Goal: Task Accomplishment & Management: Use online tool/utility

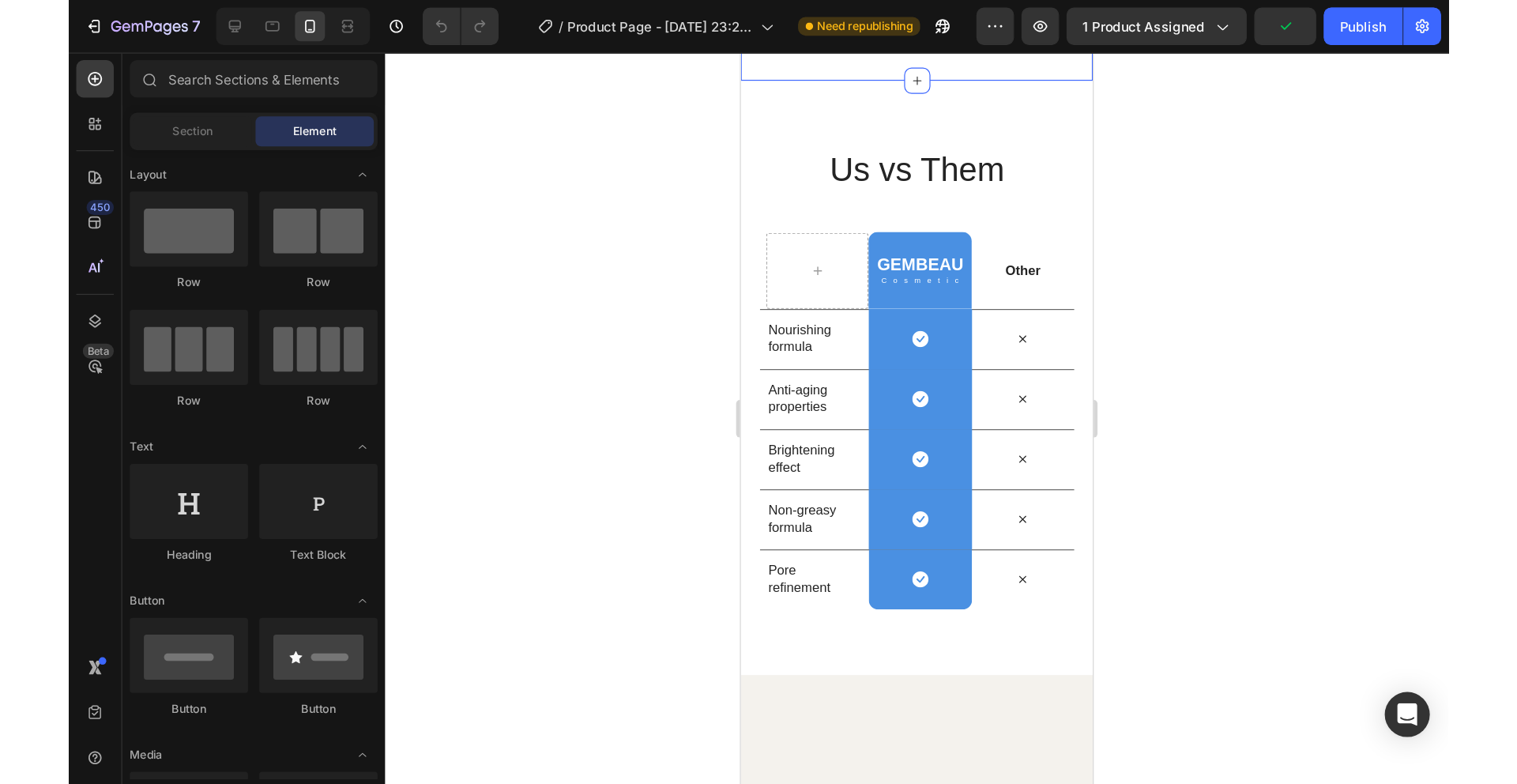
scroll to position [3306, 0]
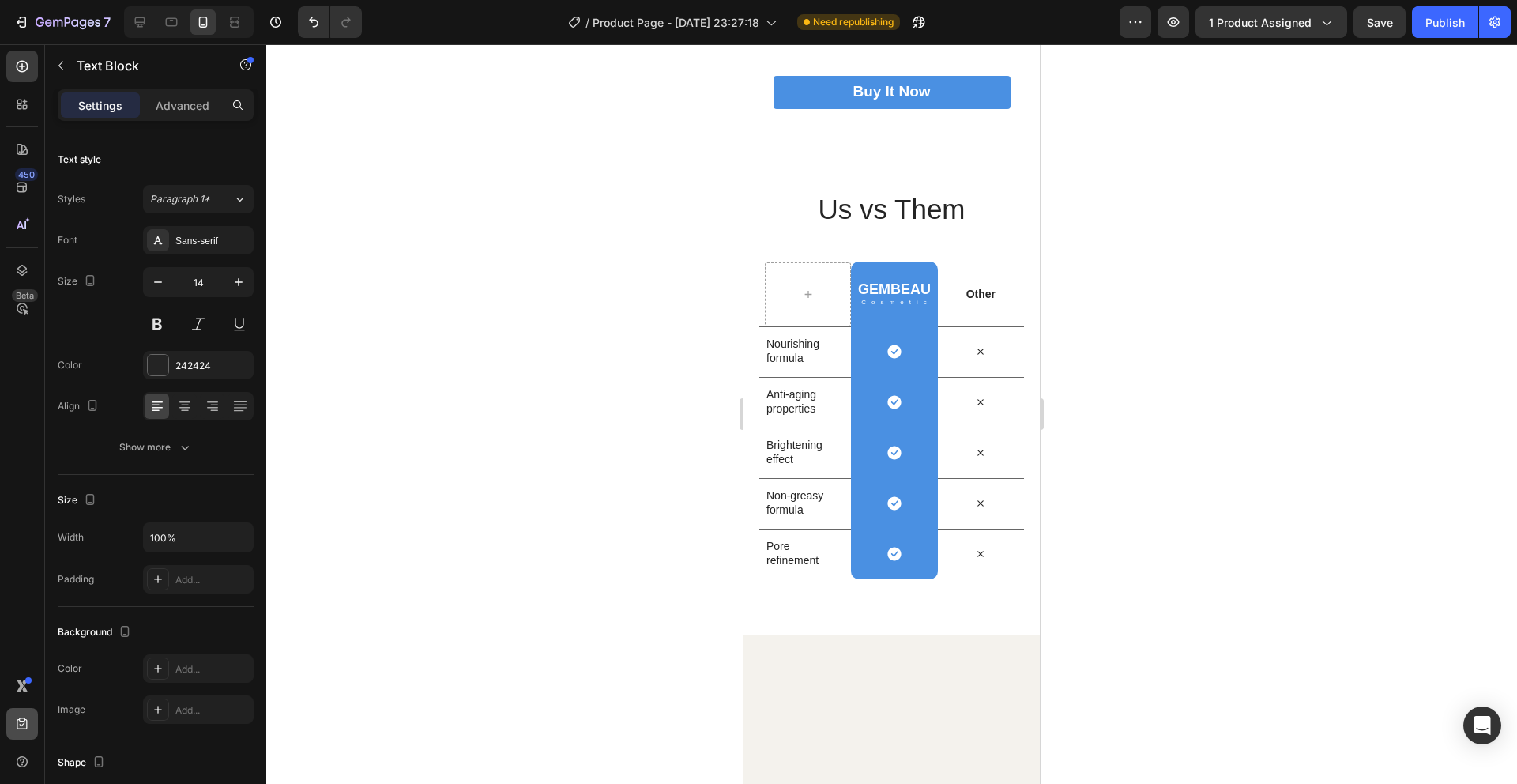
drag, startPoint x: 4, startPoint y: 783, endPoint x: 14, endPoint y: 721, distance: 62.8
click at [5, 659] on div "450 Beta" at bounding box center [22, 413] width 45 height 739
click at [489, 523] on div at bounding box center [891, 413] width 1251 height 739
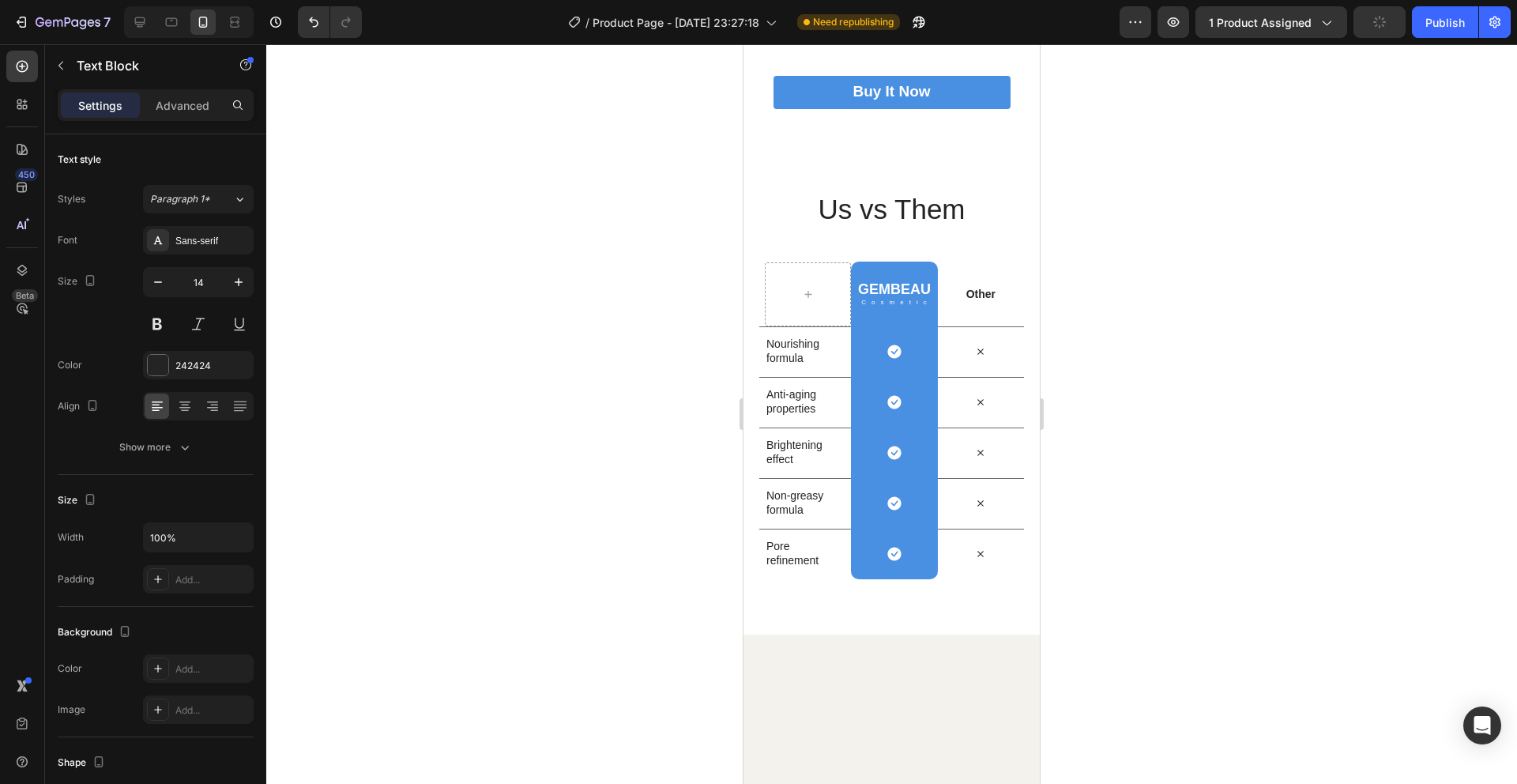
click at [850, 41] on p "Soothe and calm your skin with our skin cream's gentle formula, perfect for sen…" at bounding box center [921, 19] width 233 height 43
click at [893, 41] on p "Soothe and calm your skin with our skin cream's gentle formula, perfect for sen…" at bounding box center [921, 19] width 233 height 43
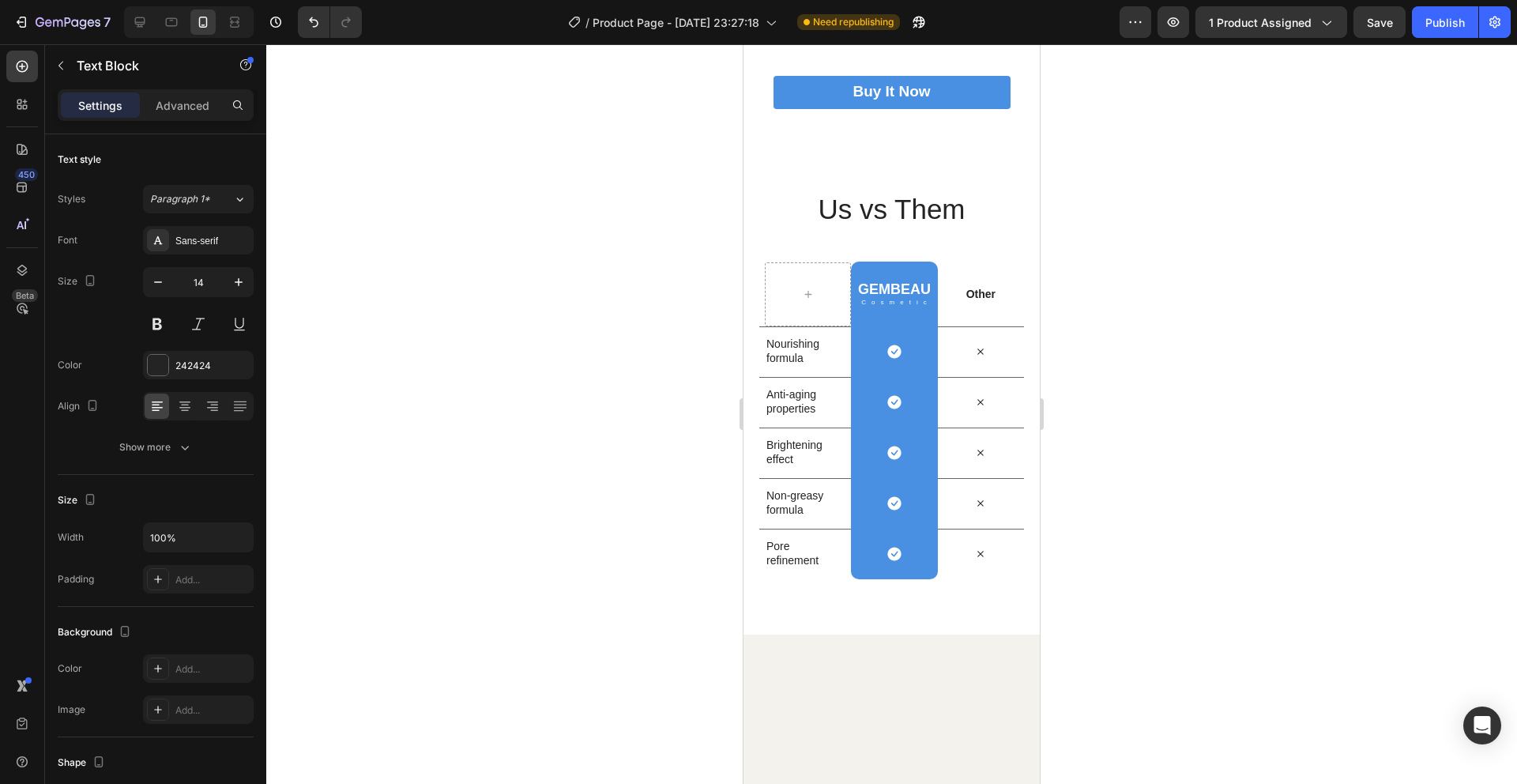
click at [893, 41] on p "Soothe and calm your skin with our skin cream's gentle formula, perfect for sen…" at bounding box center [921, 19] width 233 height 43
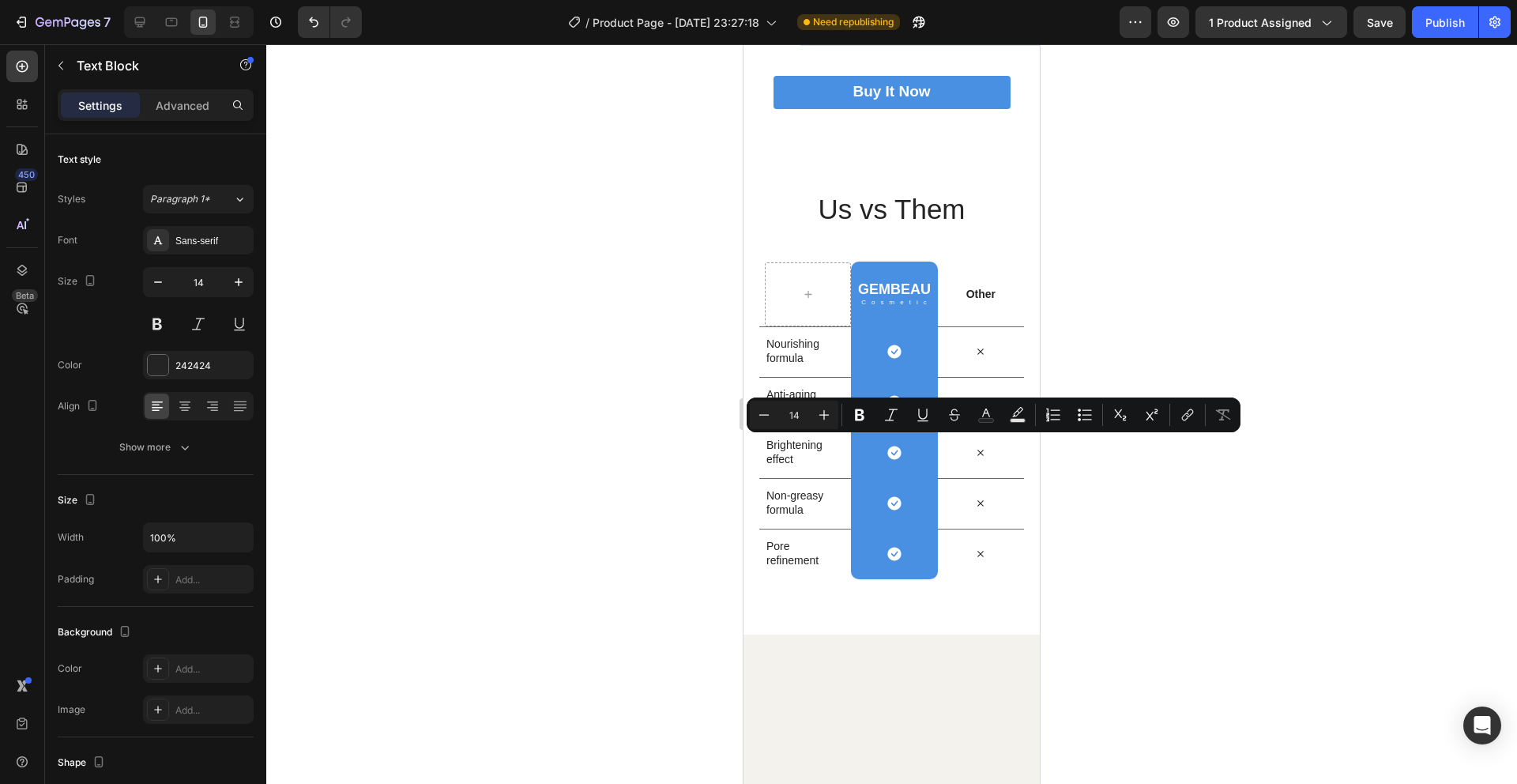
click at [893, 41] on p "Soothe and calm your skin with our skin cream's gentle formula, perfect for sen…" at bounding box center [921, 19] width 233 height 43
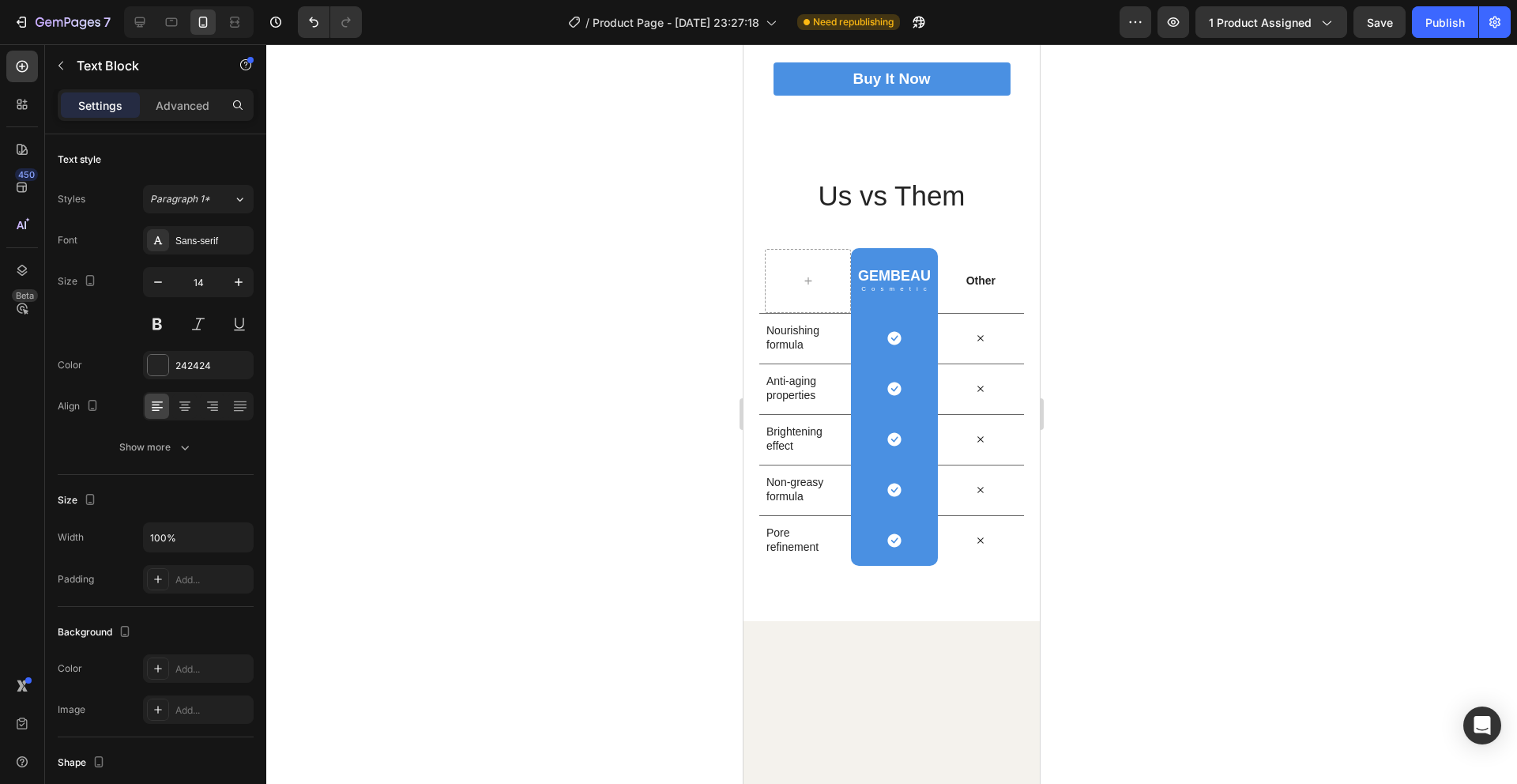
click at [1161, 362] on div at bounding box center [891, 413] width 1251 height 739
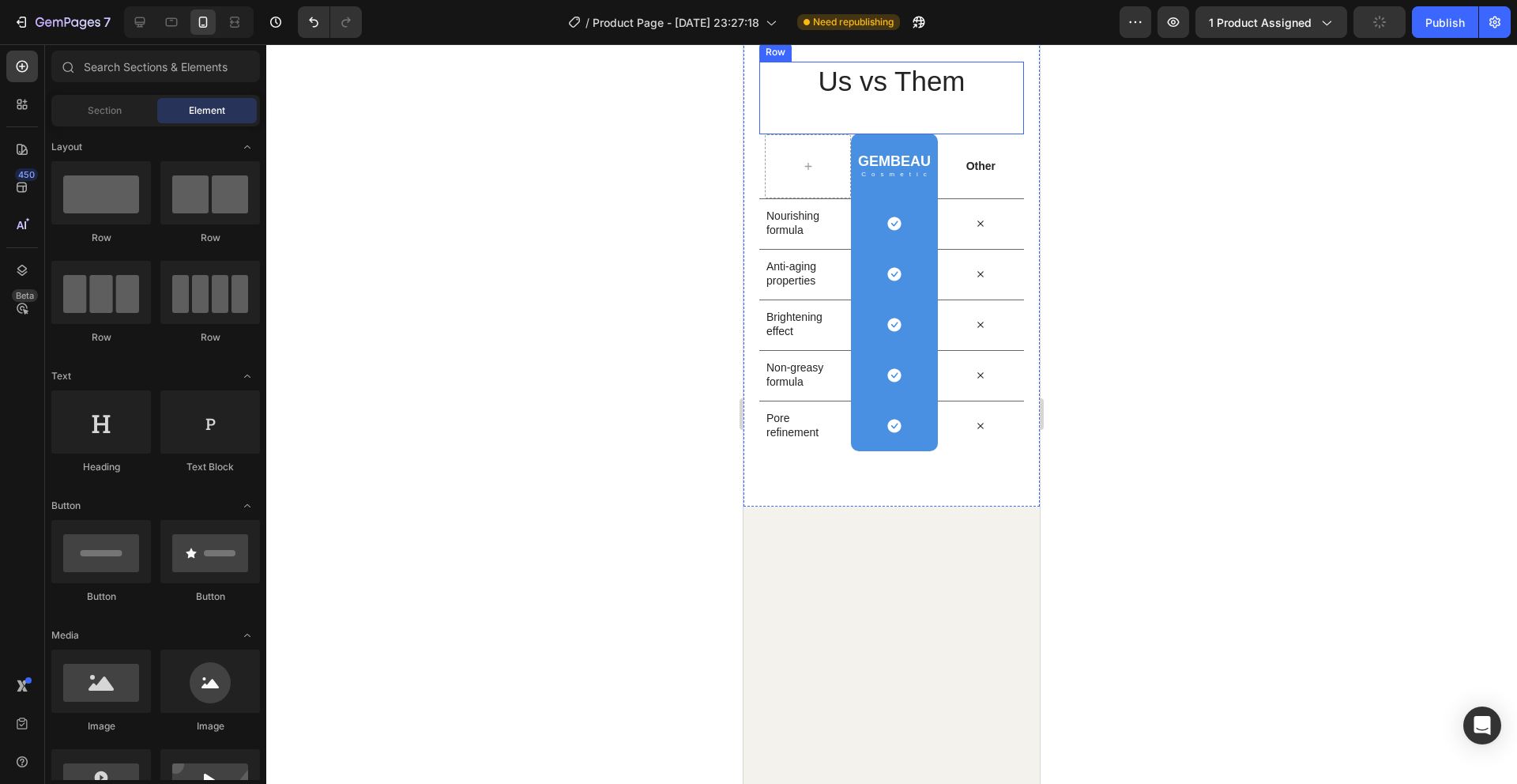
scroll to position [3528, 0]
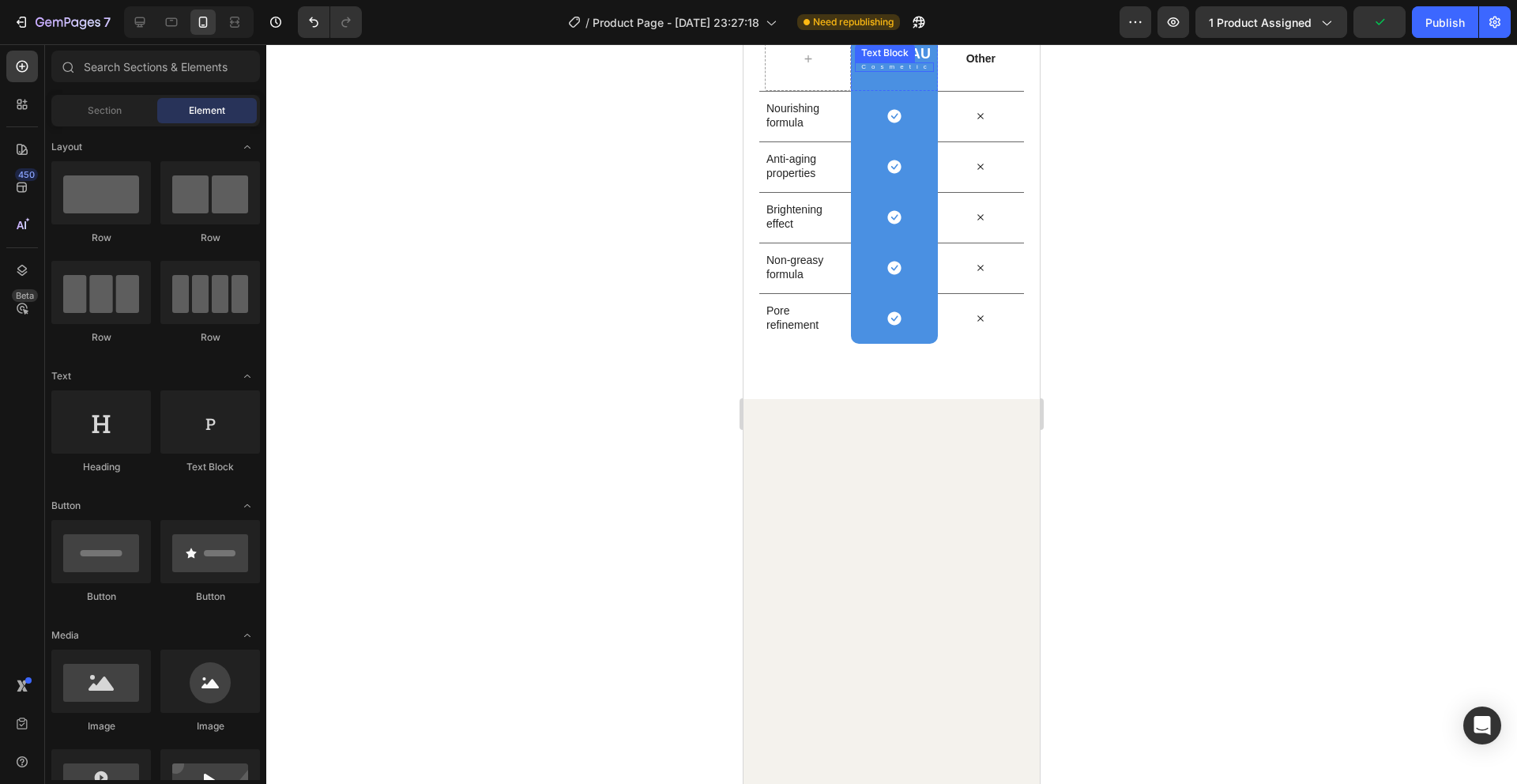
click at [895, 60] on div "Text Block" at bounding box center [884, 53] width 54 height 14
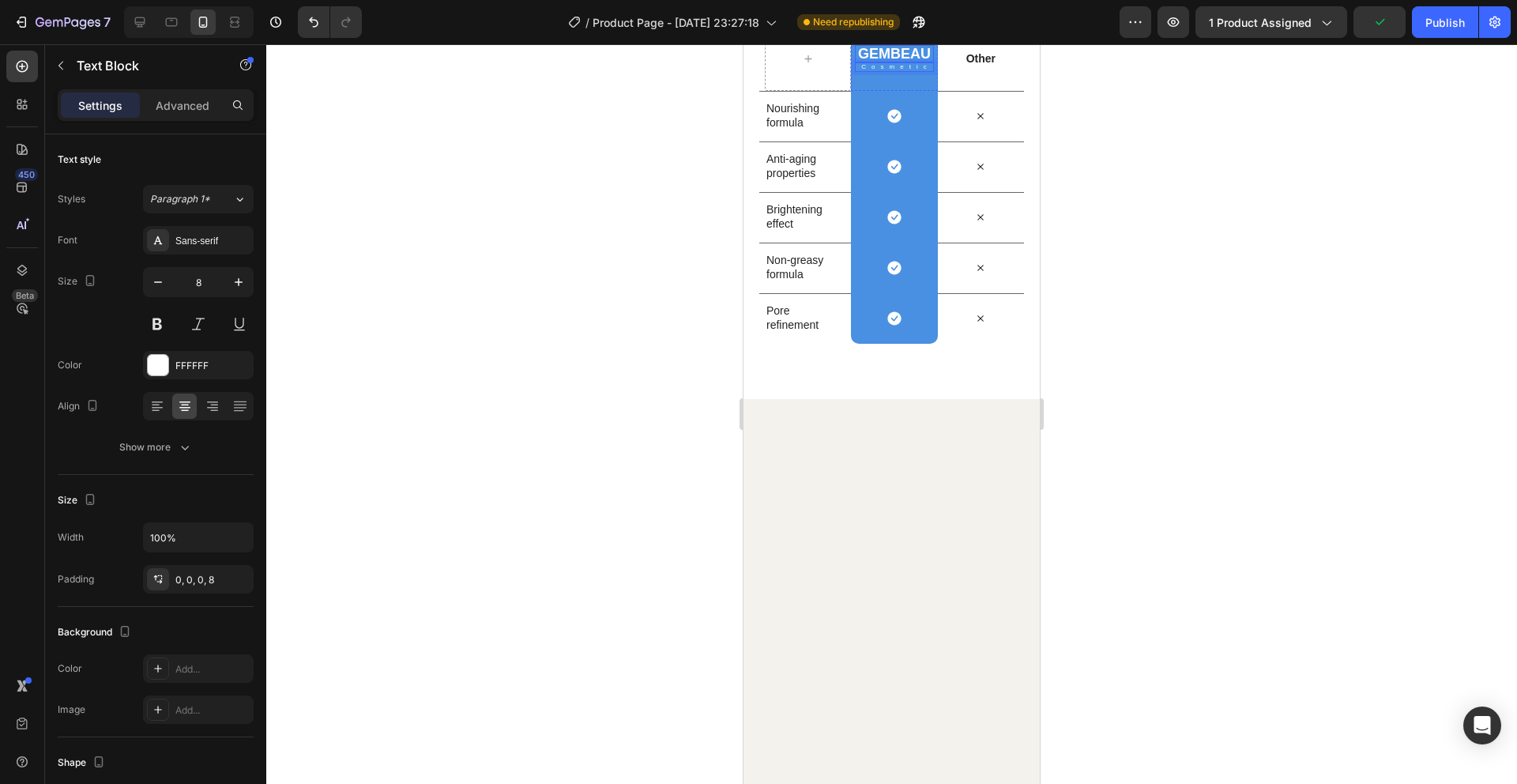
click at [914, 62] on h2 "GEMBEAU" at bounding box center [894, 54] width 78 height 18
click at [914, 61] on p "GEMBEAU" at bounding box center [894, 54] width 75 height 14
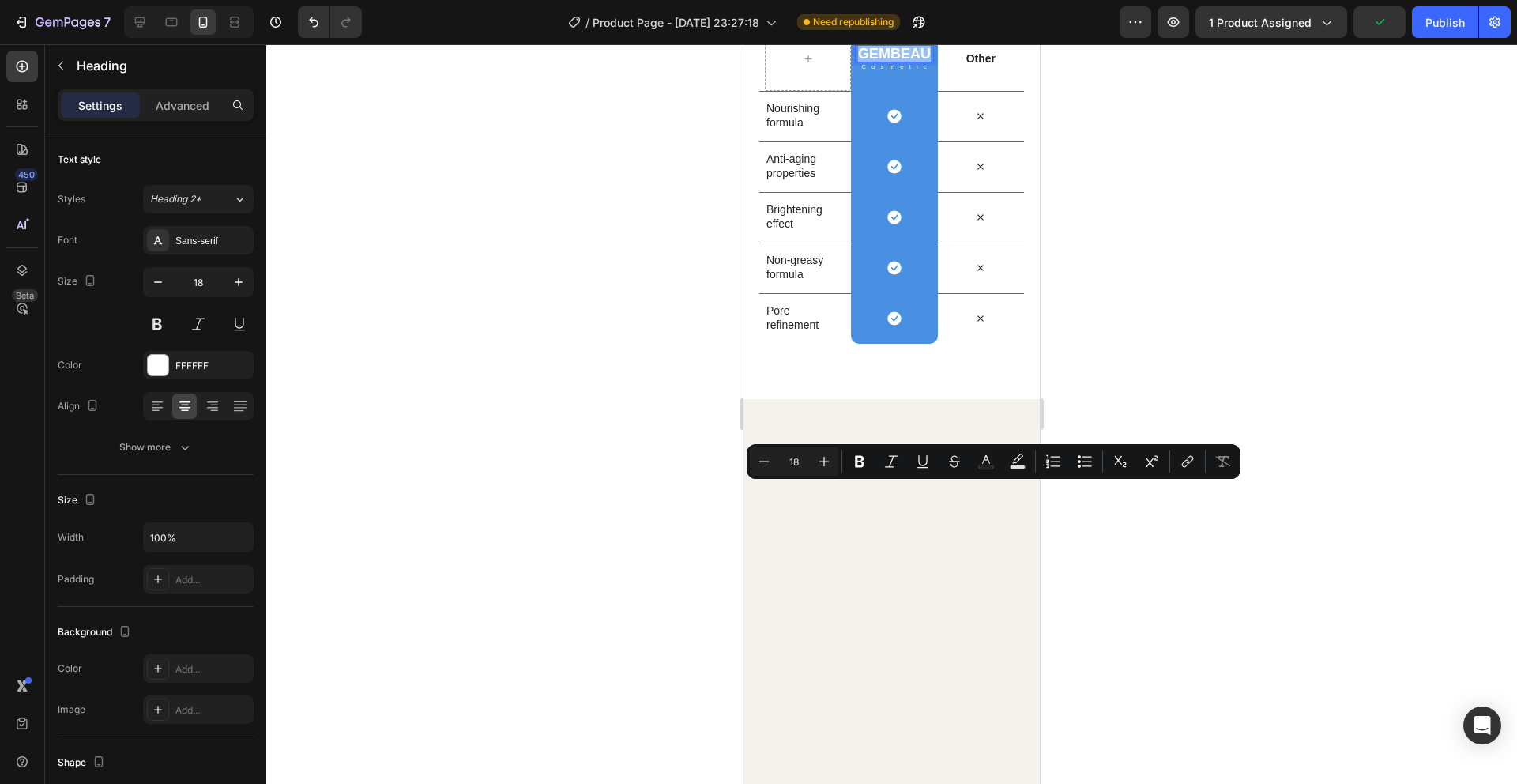
click at [914, 61] on p "GEMBEAU" at bounding box center [894, 54] width 75 height 14
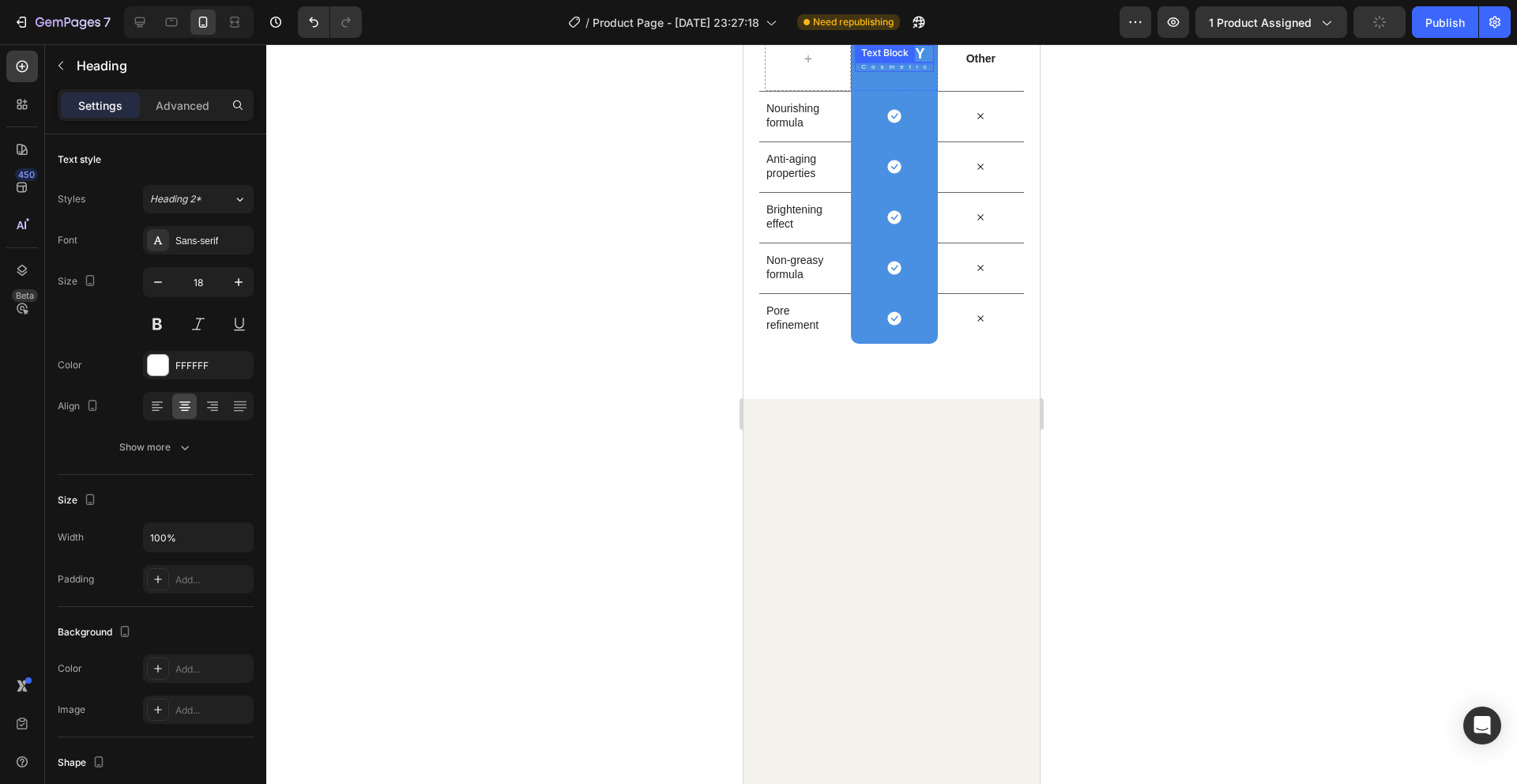
click at [919, 70] on p "Cosmetic" at bounding box center [896, 67] width 70 height 6
click at [1161, 504] on div at bounding box center [891, 413] width 1251 height 739
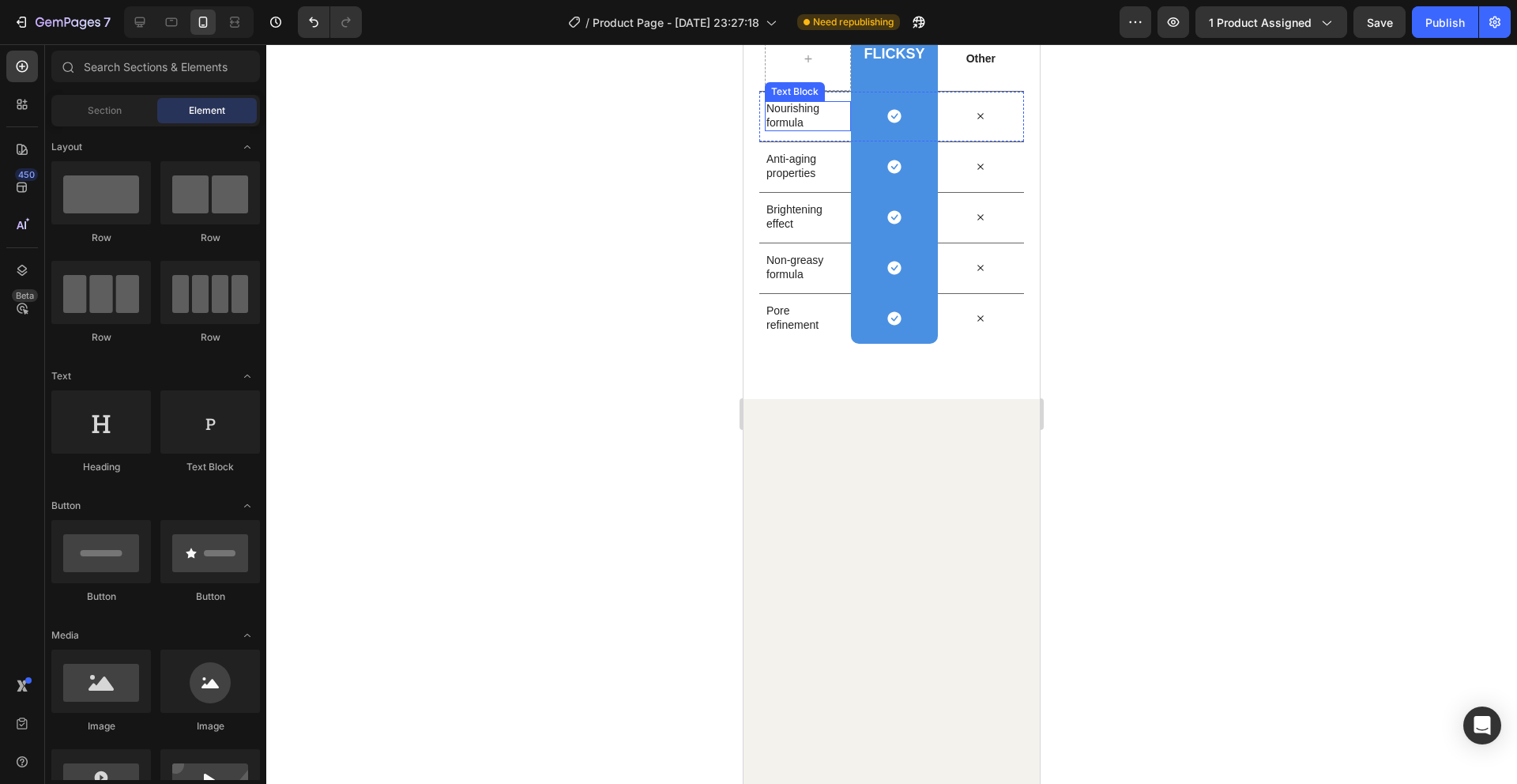
click at [800, 130] on p "Nourishing formula" at bounding box center [805, 115] width 78 height 29
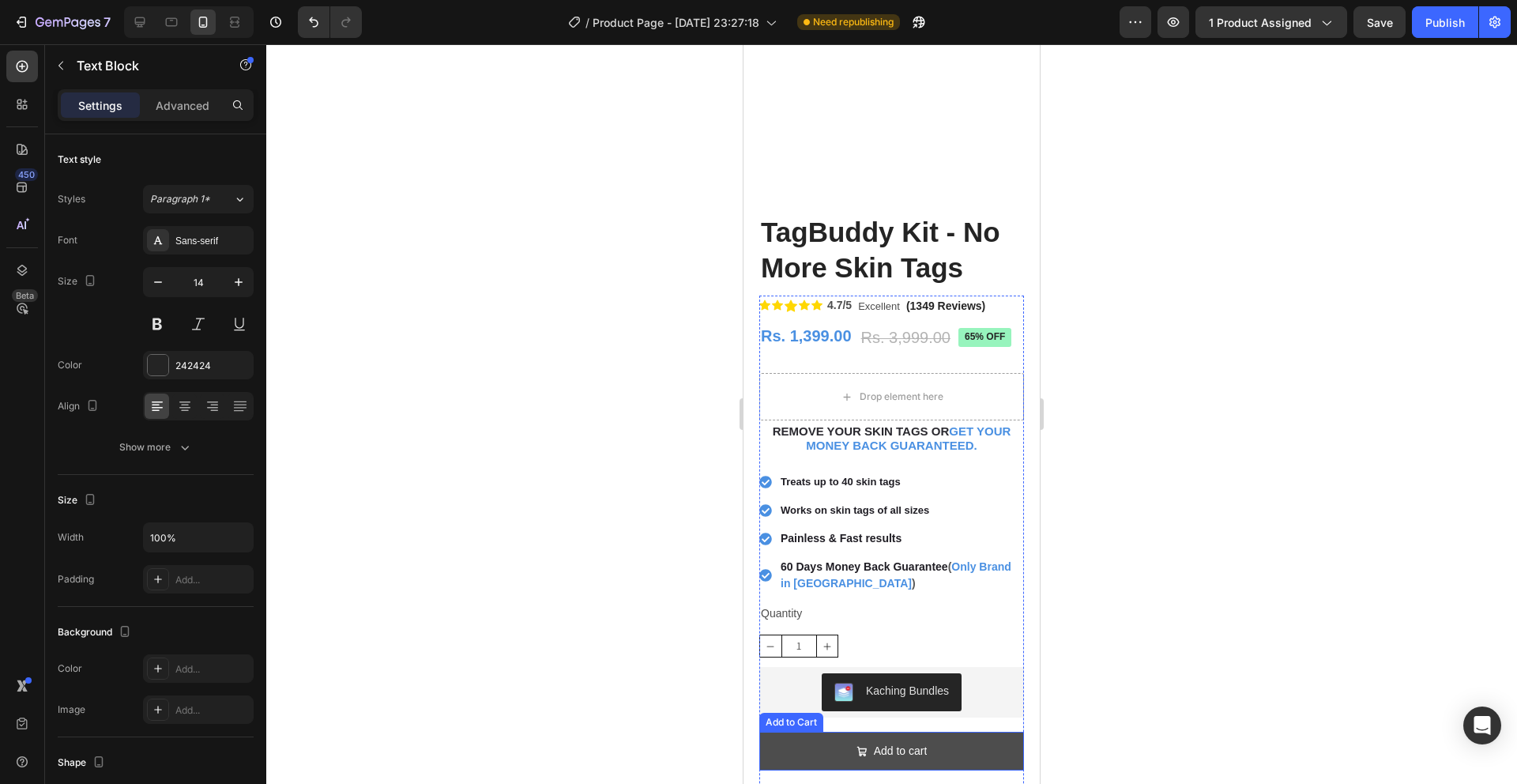
scroll to position [0, 0]
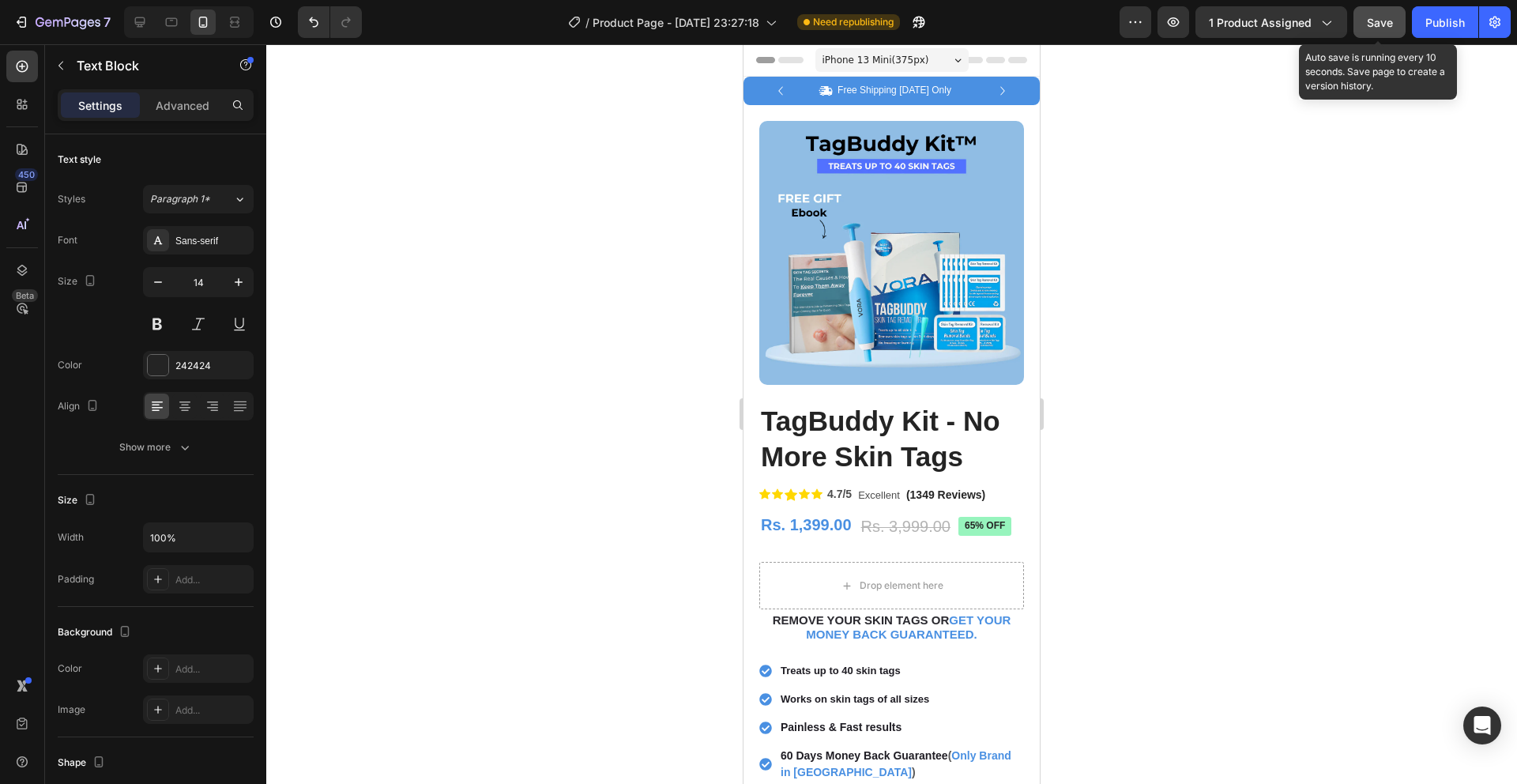
click at [1161, 21] on span "Save" at bounding box center [1380, 22] width 26 height 14
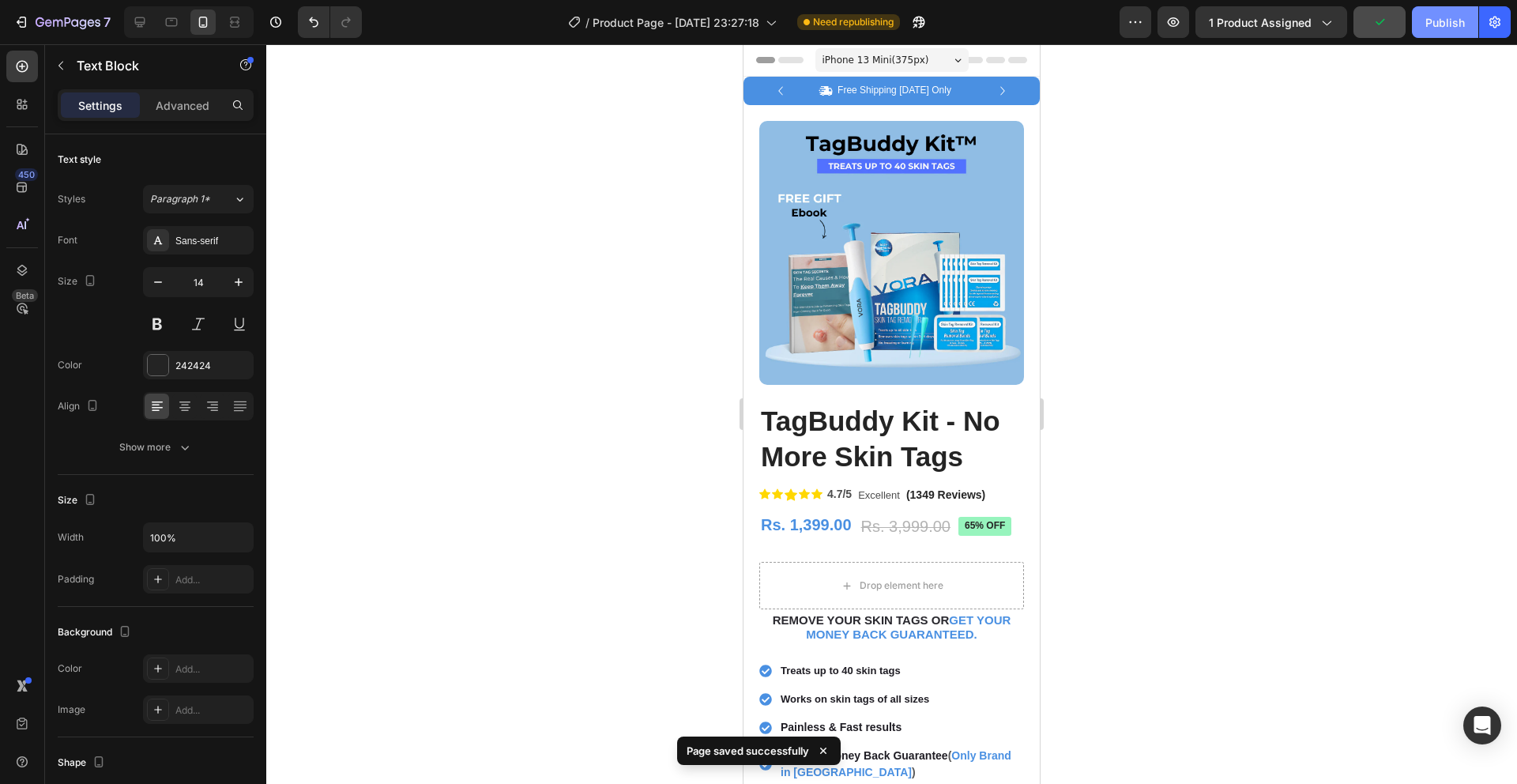
click at [1161, 14] on button "Publish" at bounding box center [1445, 22] width 66 height 31
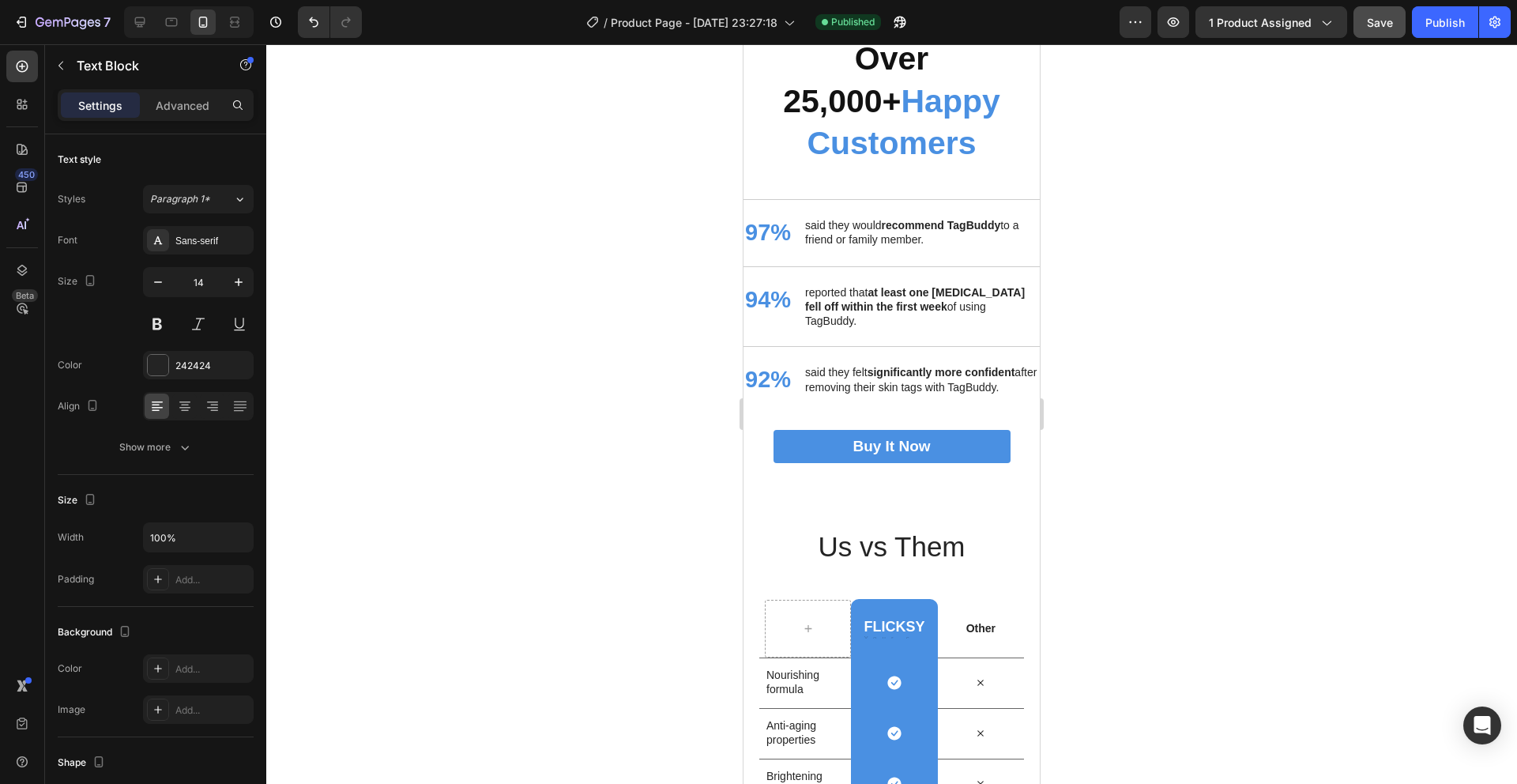
scroll to position [3393, 0]
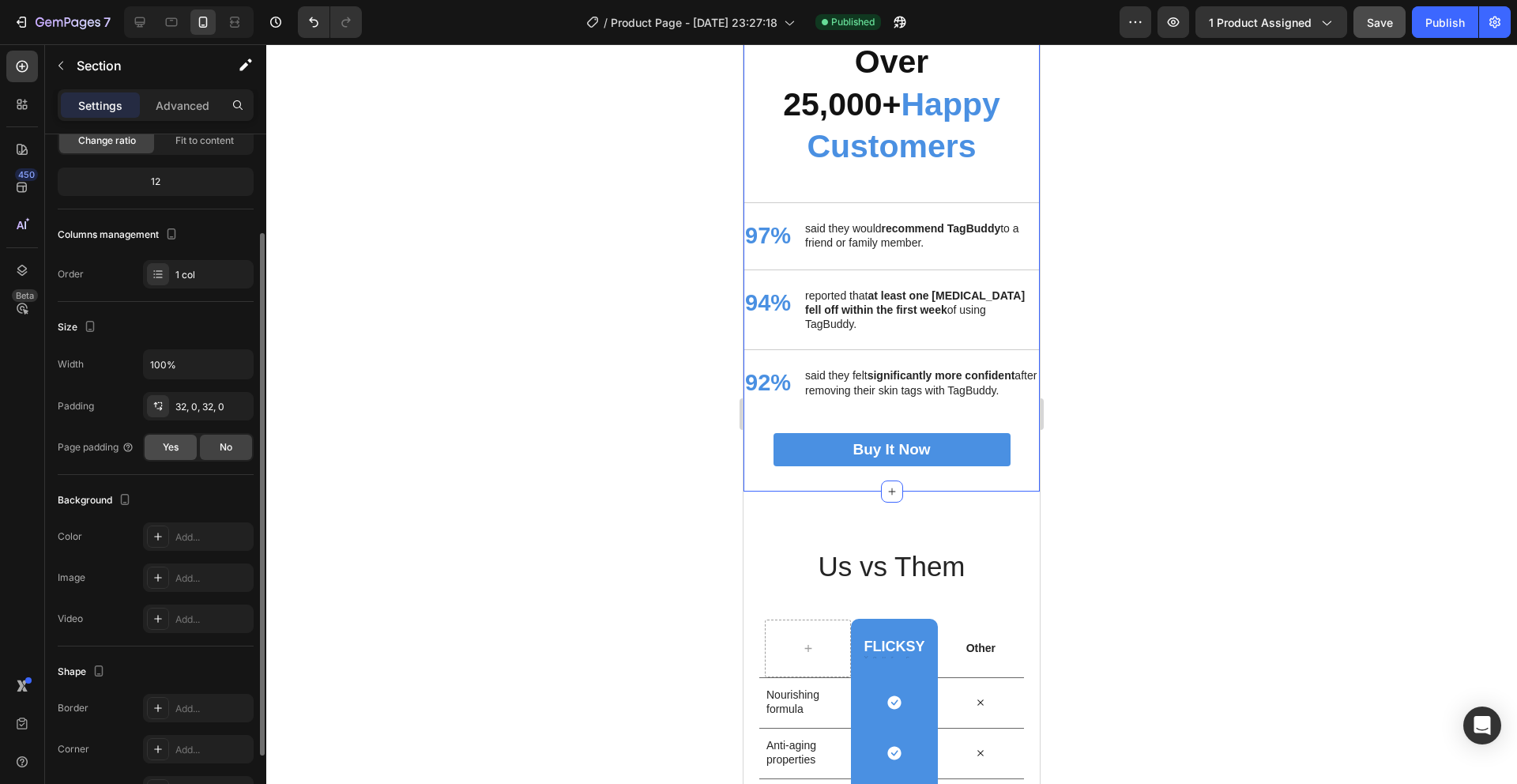
scroll to position [135, 0]
click at [231, 404] on icon "button" at bounding box center [237, 403] width 13 height 13
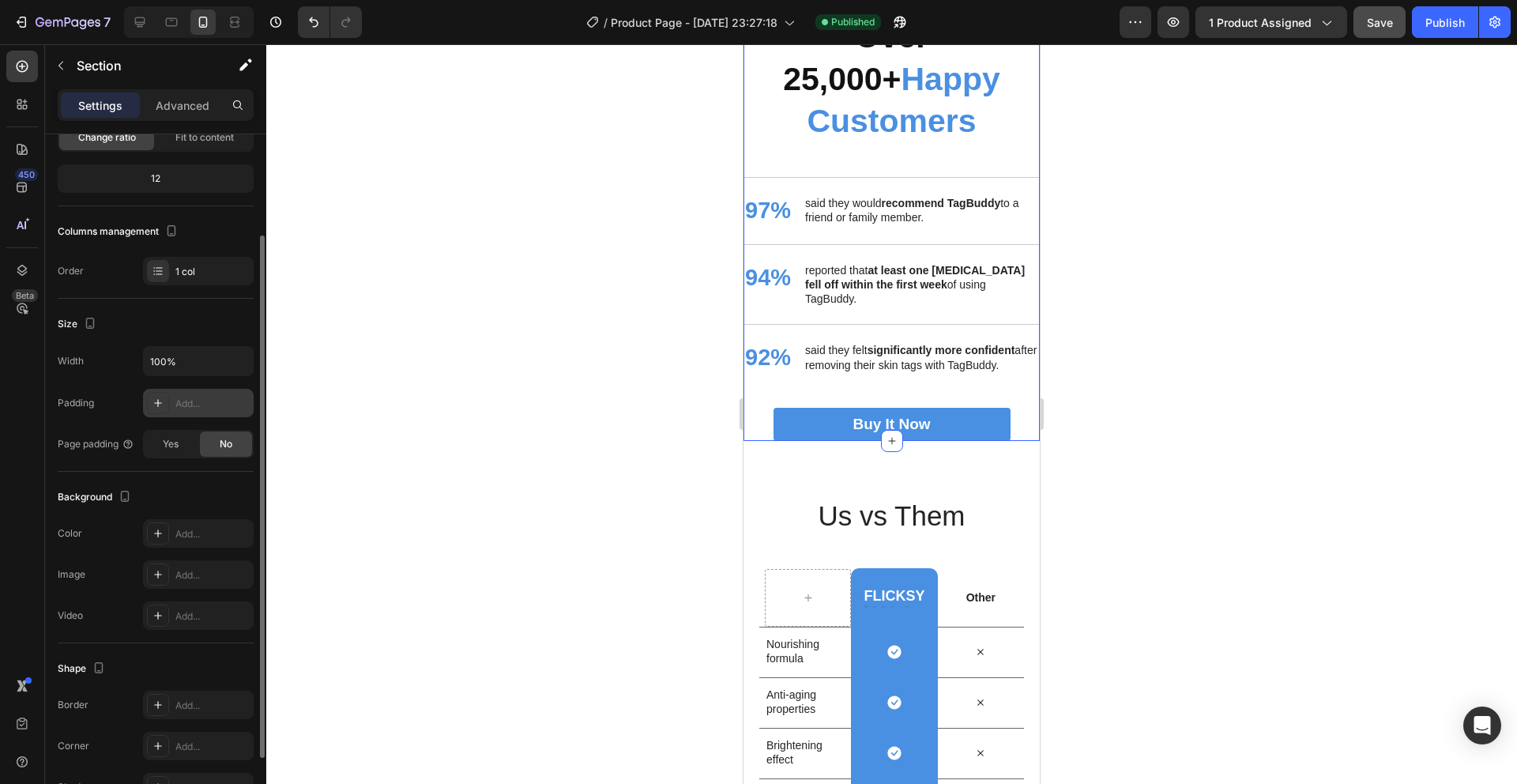
click at [157, 400] on icon at bounding box center [158, 403] width 8 height 8
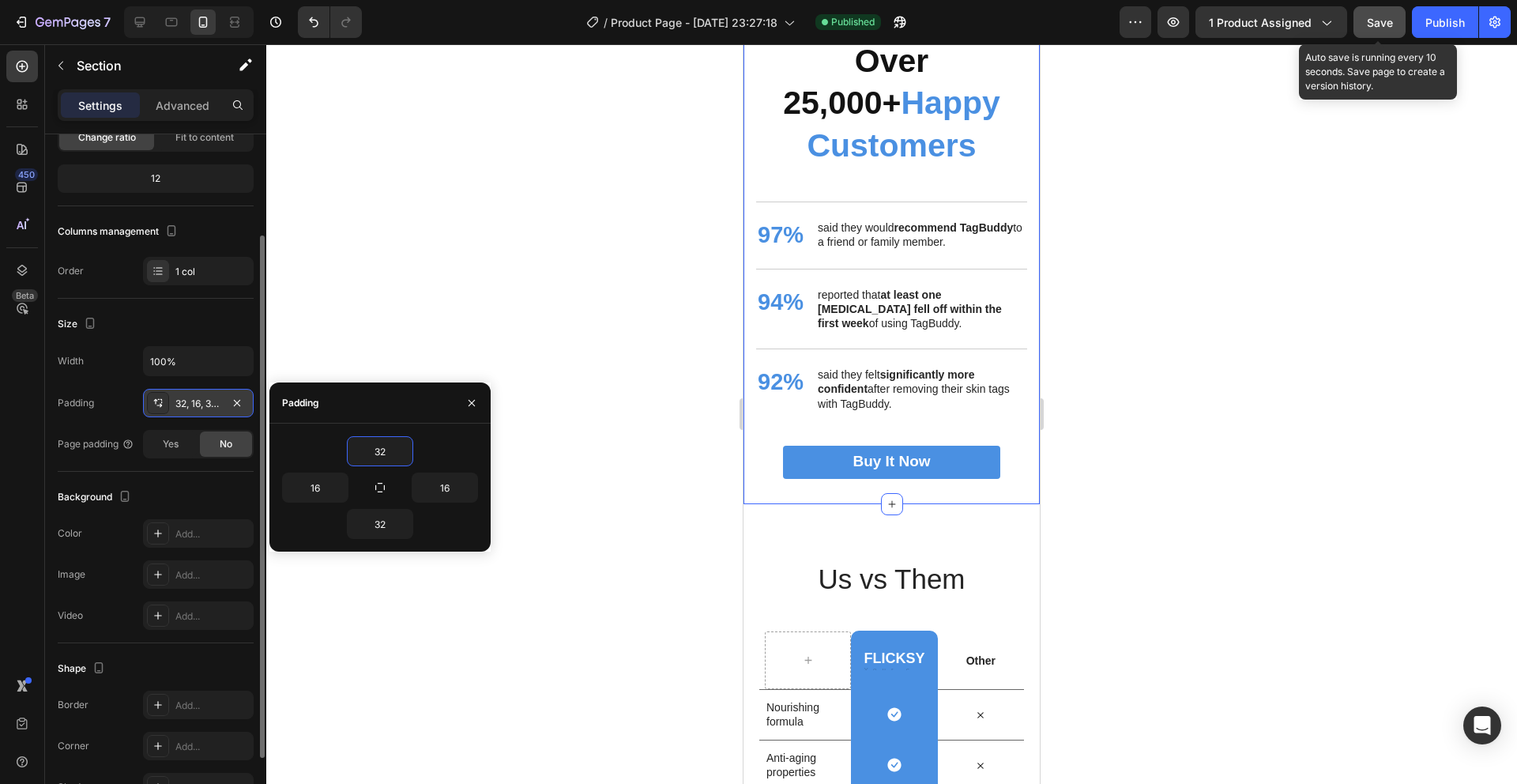
click at [1161, 31] on button "Save" at bounding box center [1379, 22] width 52 height 31
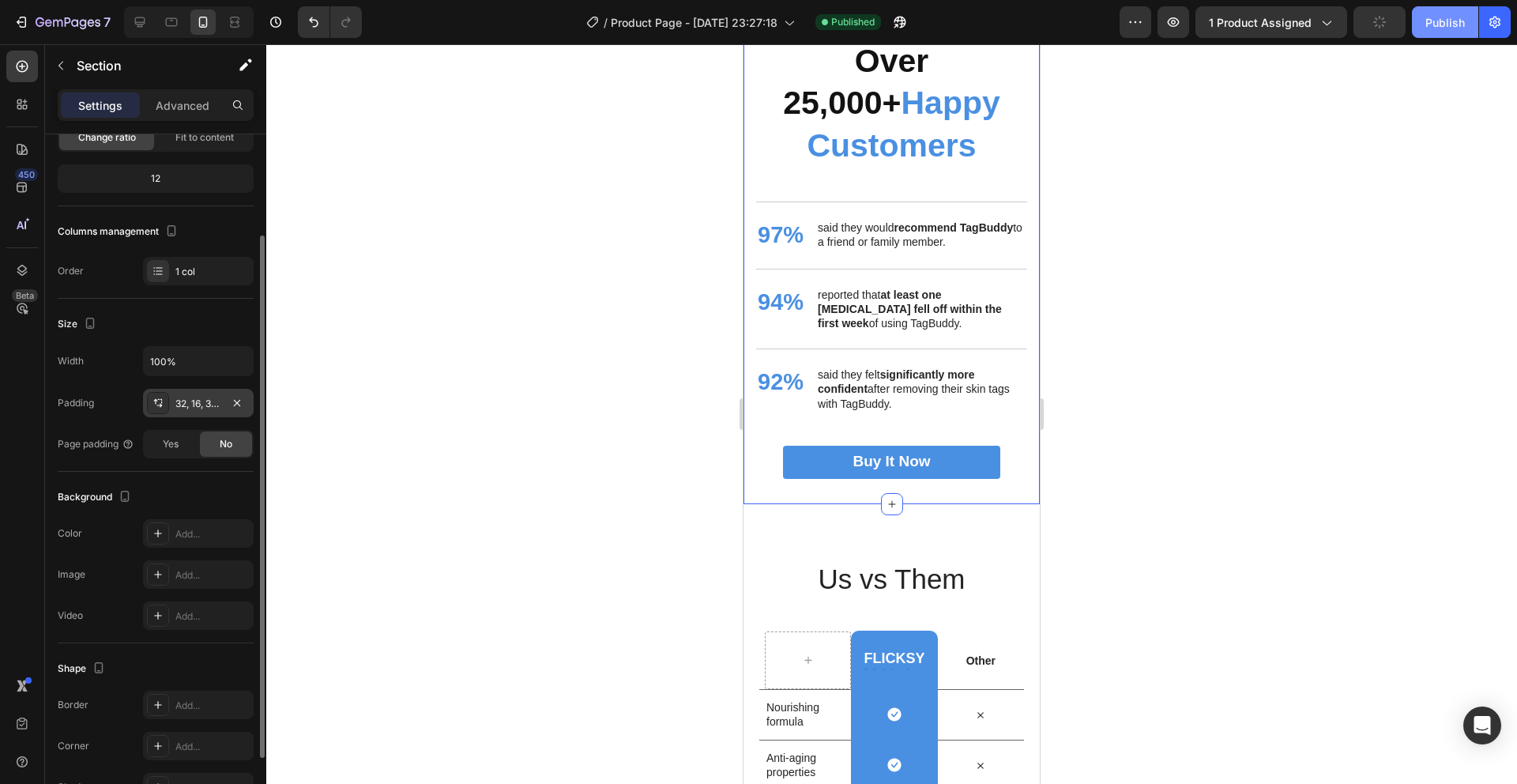
click at [1161, 25] on div "Publish" at bounding box center [1445, 22] width 39 height 17
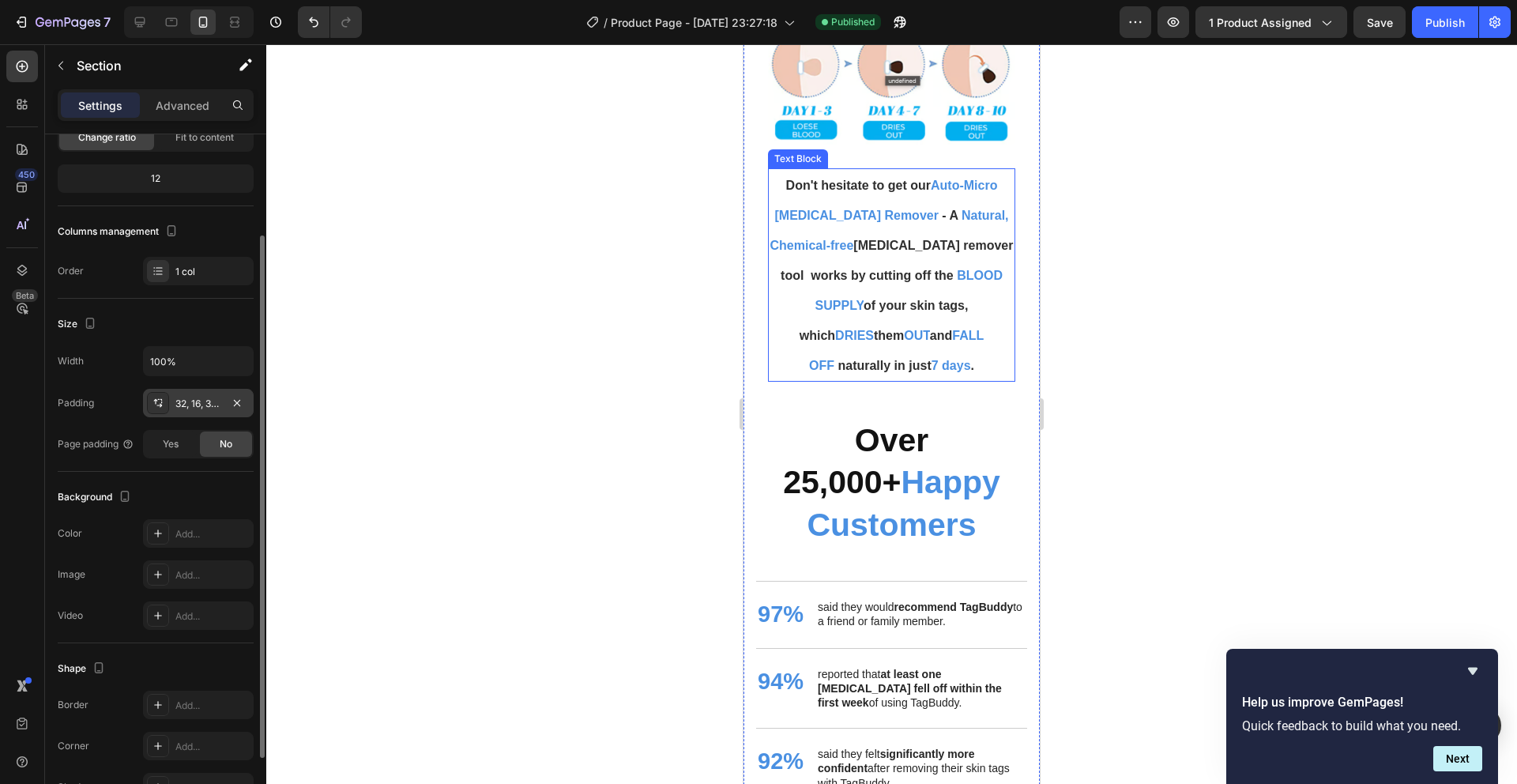
scroll to position [3500, 0]
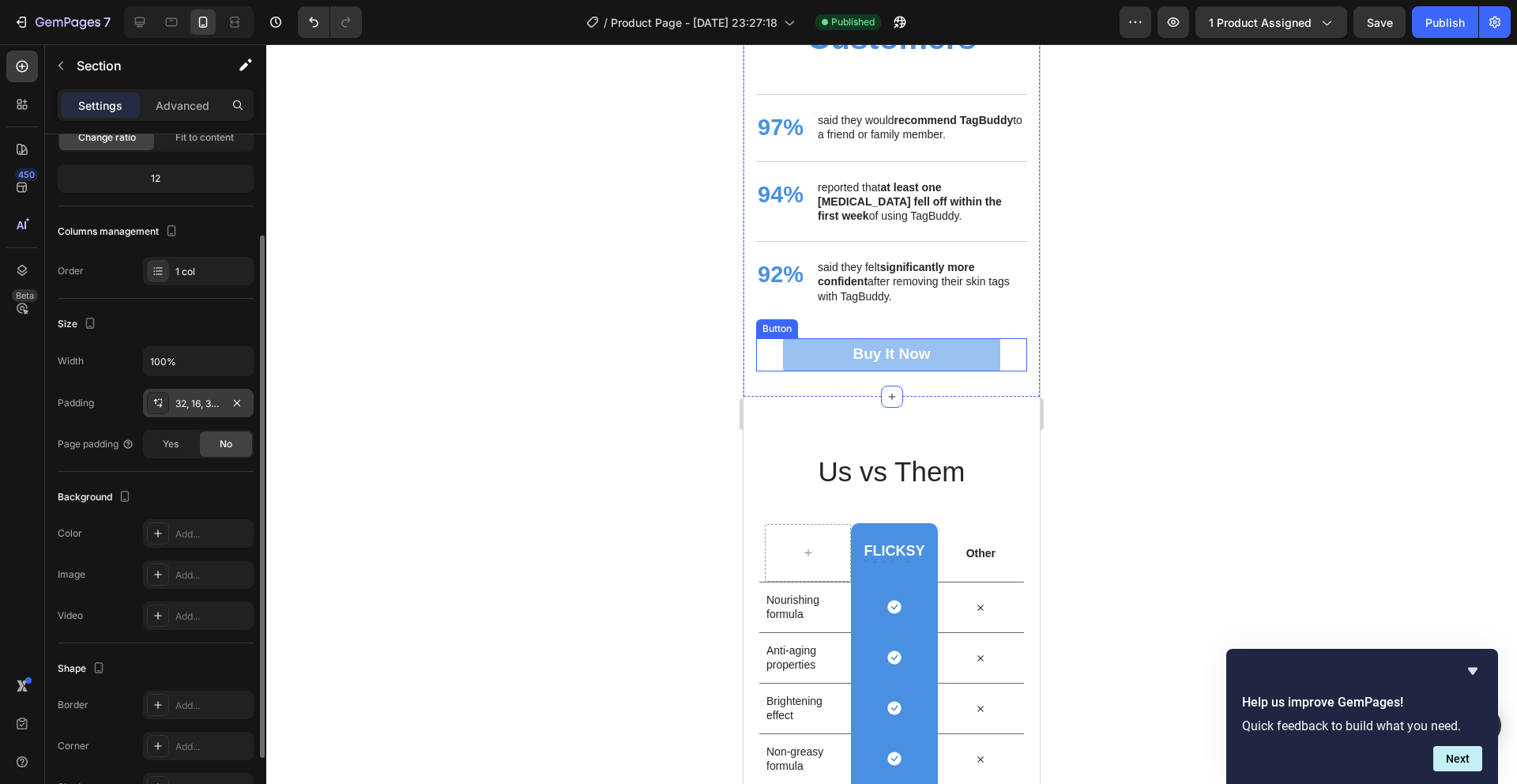
click at [936, 372] on link "Buy It Now" at bounding box center [891, 354] width 216 height 33
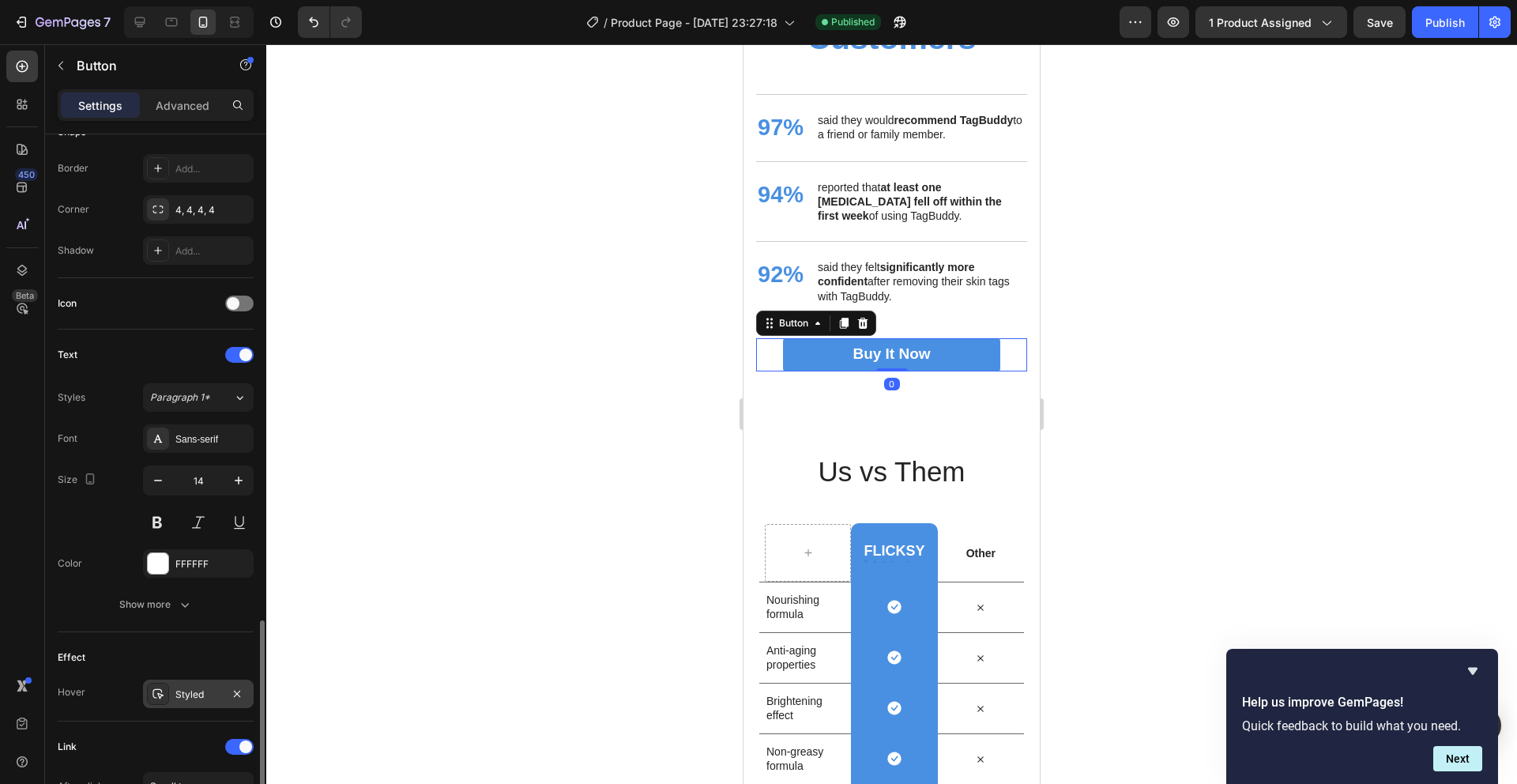
scroll to position [521, 0]
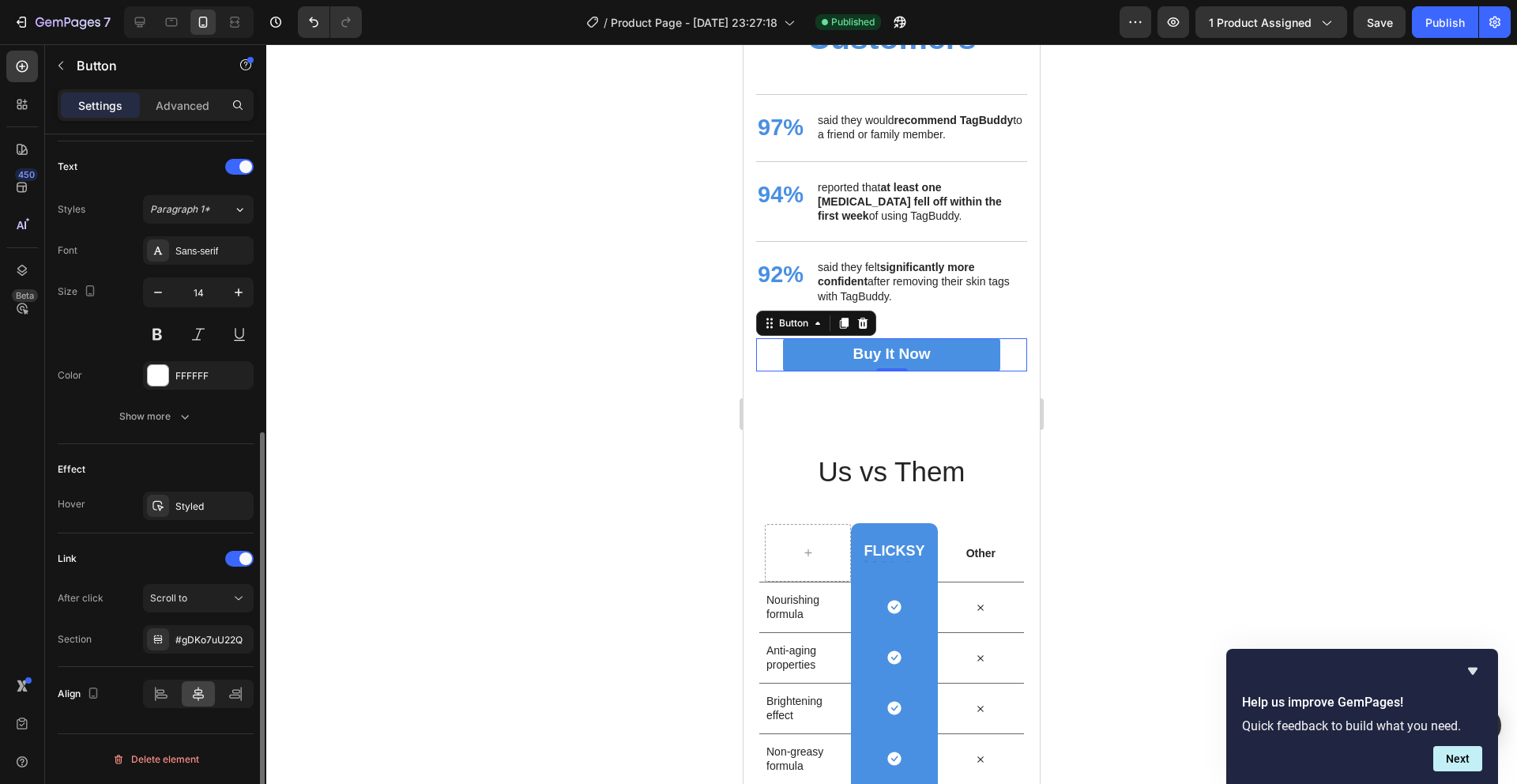
click at [207, 584] on button "Scroll to" at bounding box center [199, 598] width 111 height 29
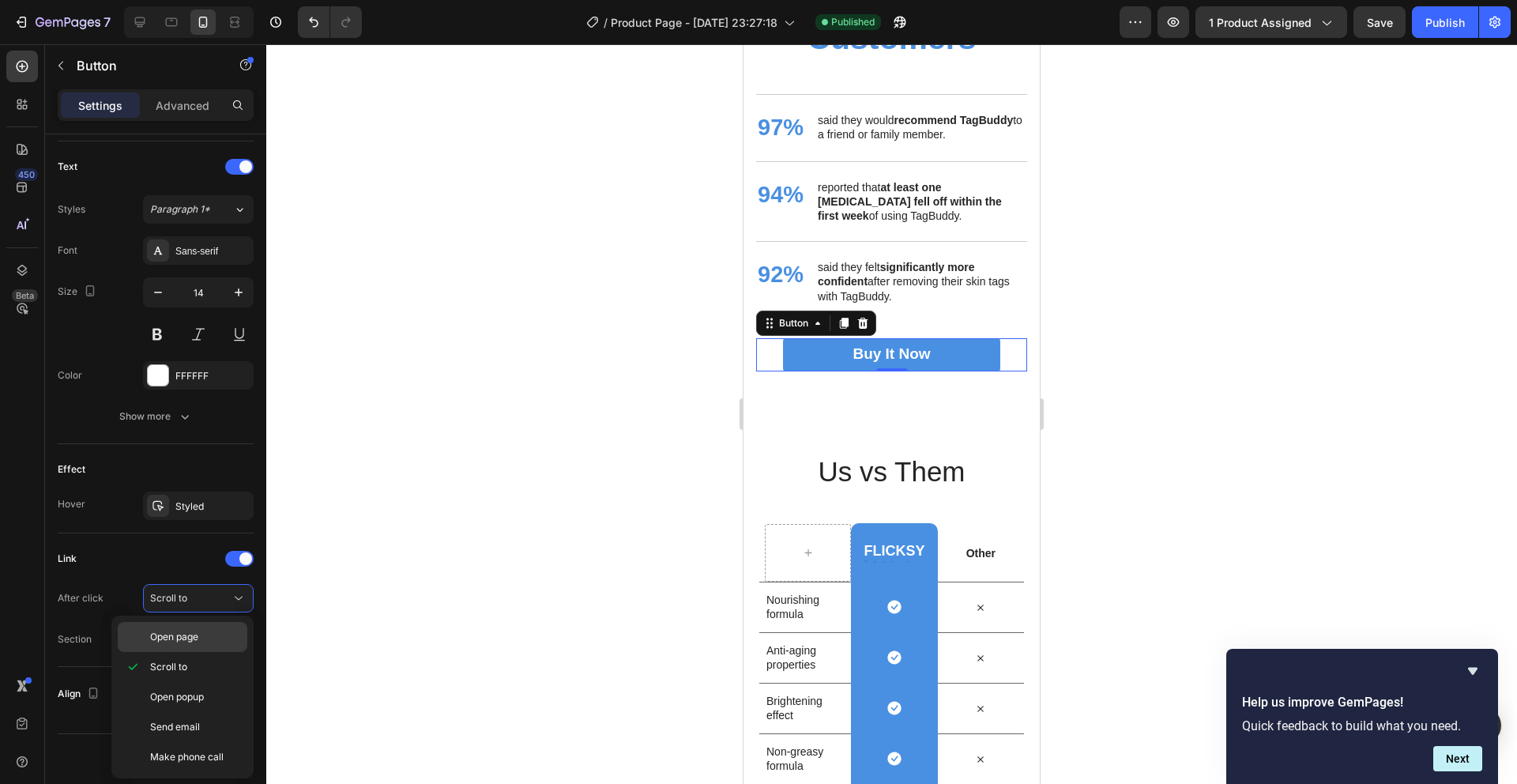
click at [211, 629] on p "Open page" at bounding box center [195, 637] width 90 height 14
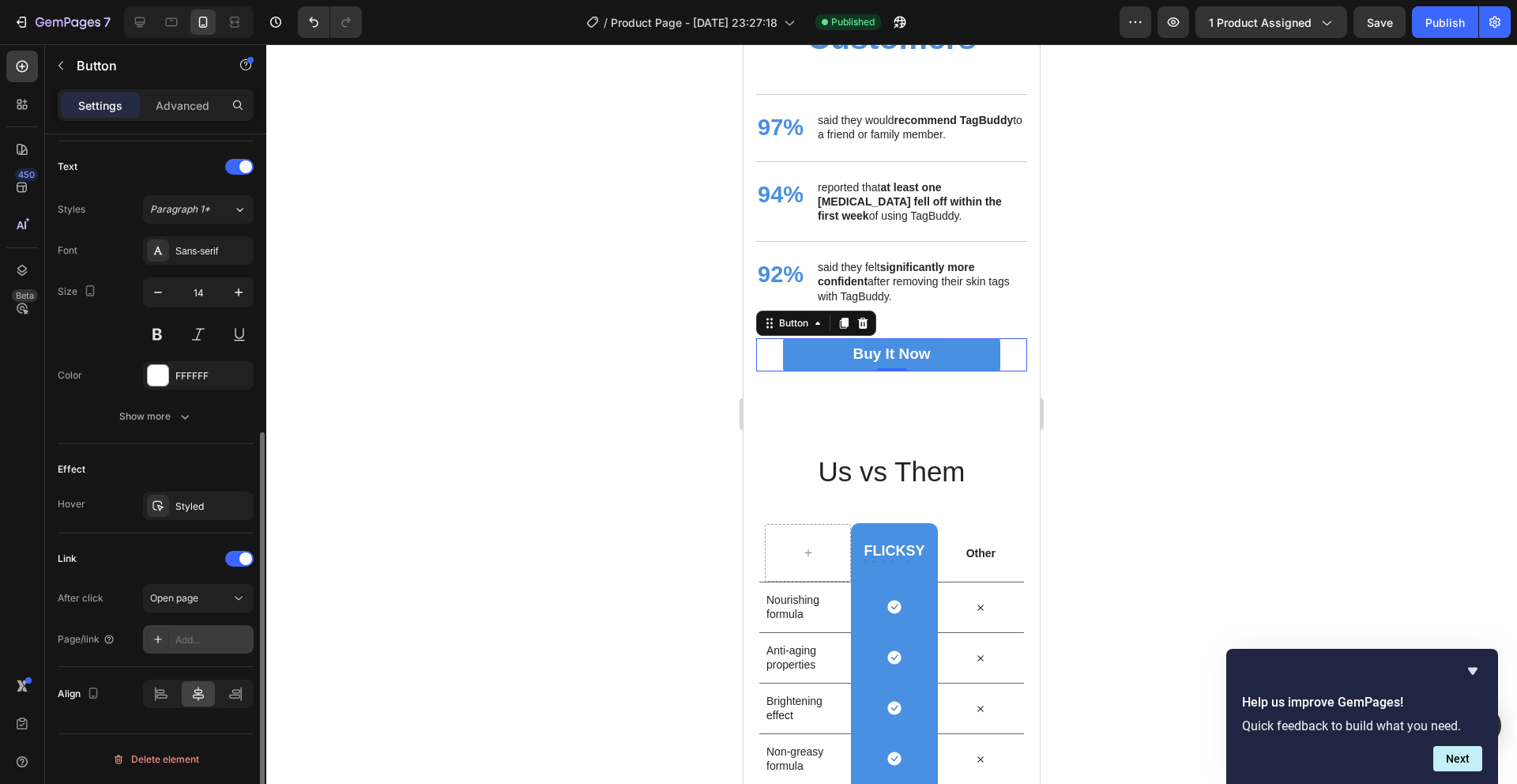
click at [186, 643] on div "Add..." at bounding box center [212, 640] width 74 height 14
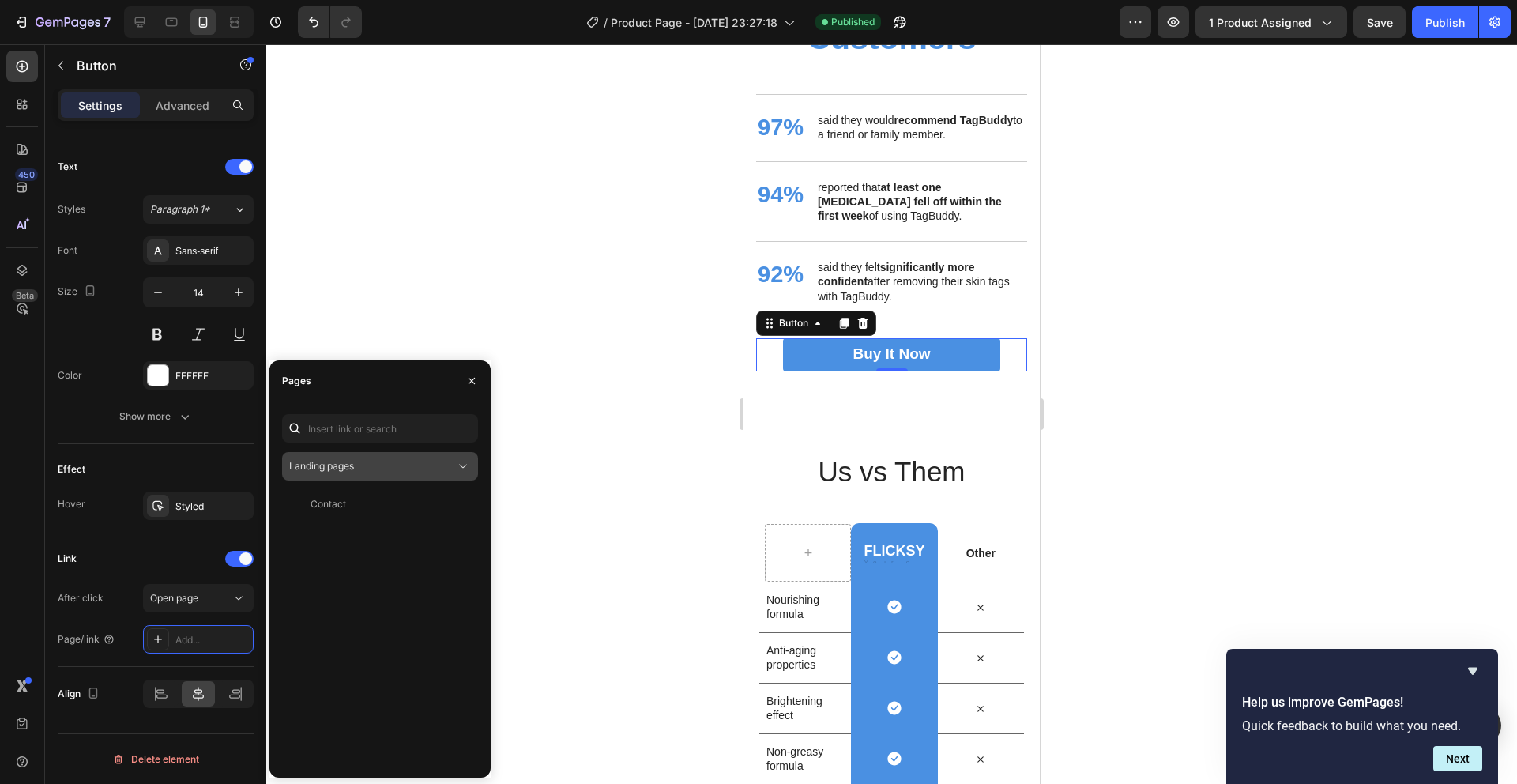
click at [386, 460] on div "Landing pages" at bounding box center [372, 466] width 166 height 14
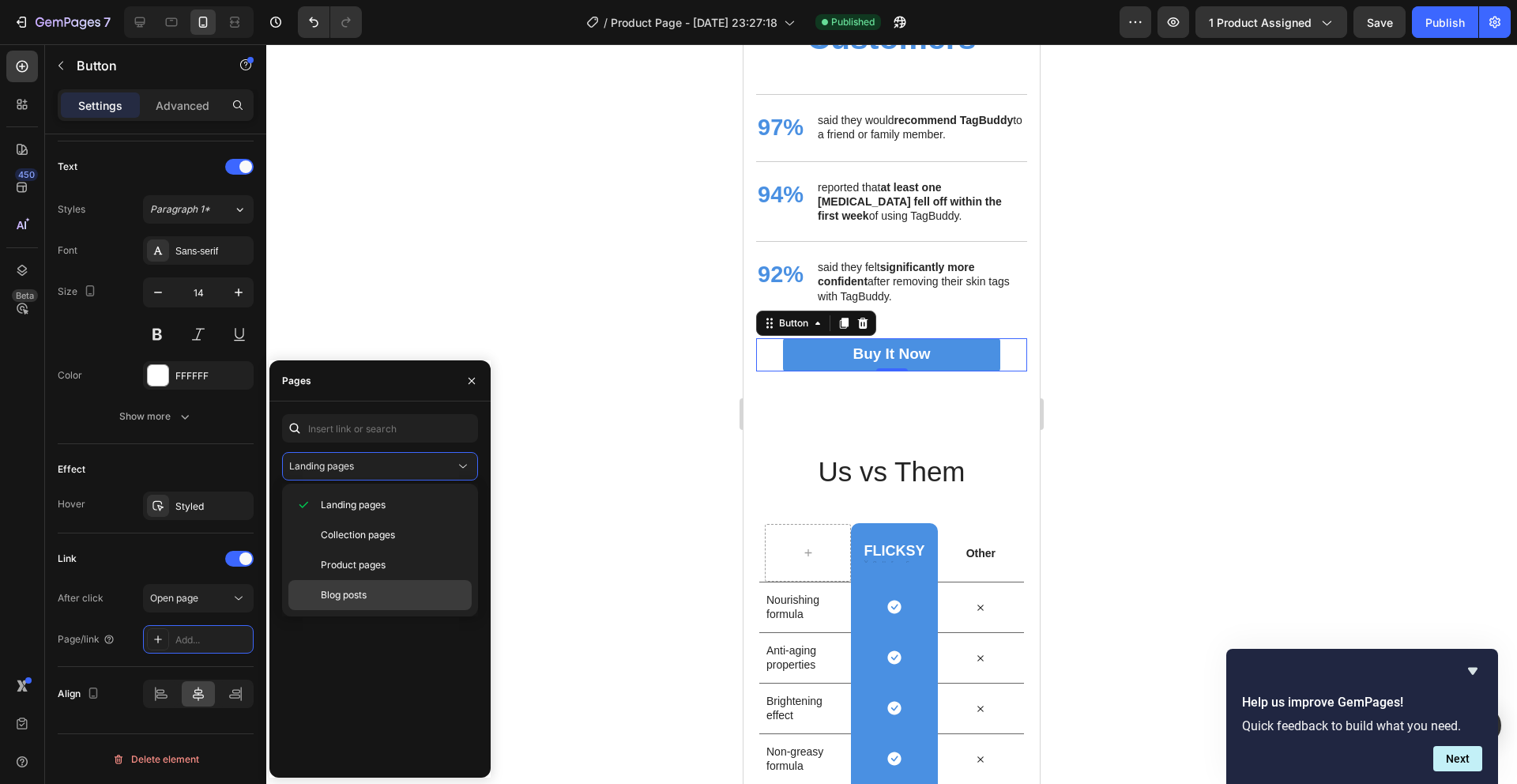
click at [352, 581] on div "Blog posts" at bounding box center [380, 594] width 183 height 30
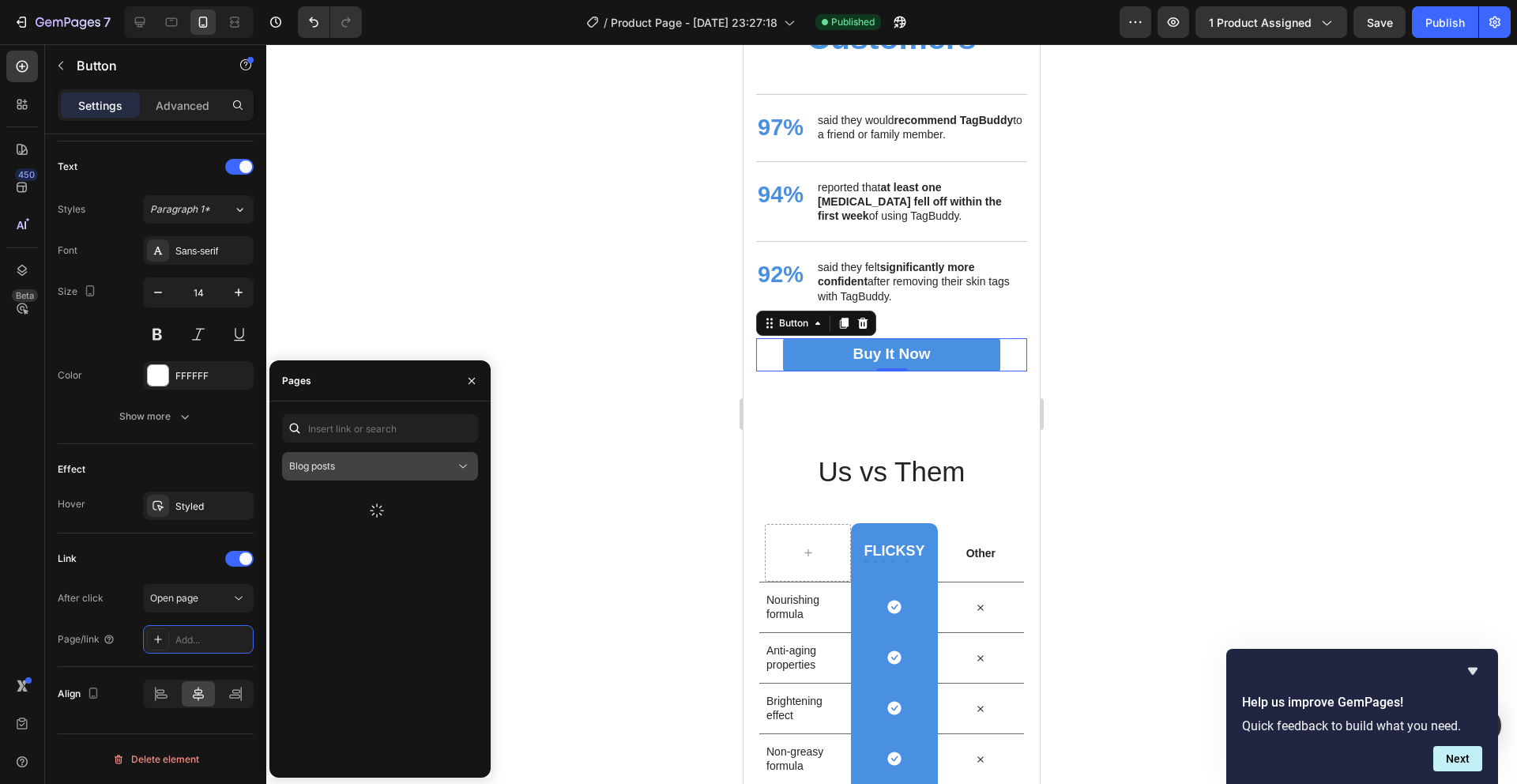
click at [389, 459] on div "Blog posts" at bounding box center [372, 466] width 166 height 14
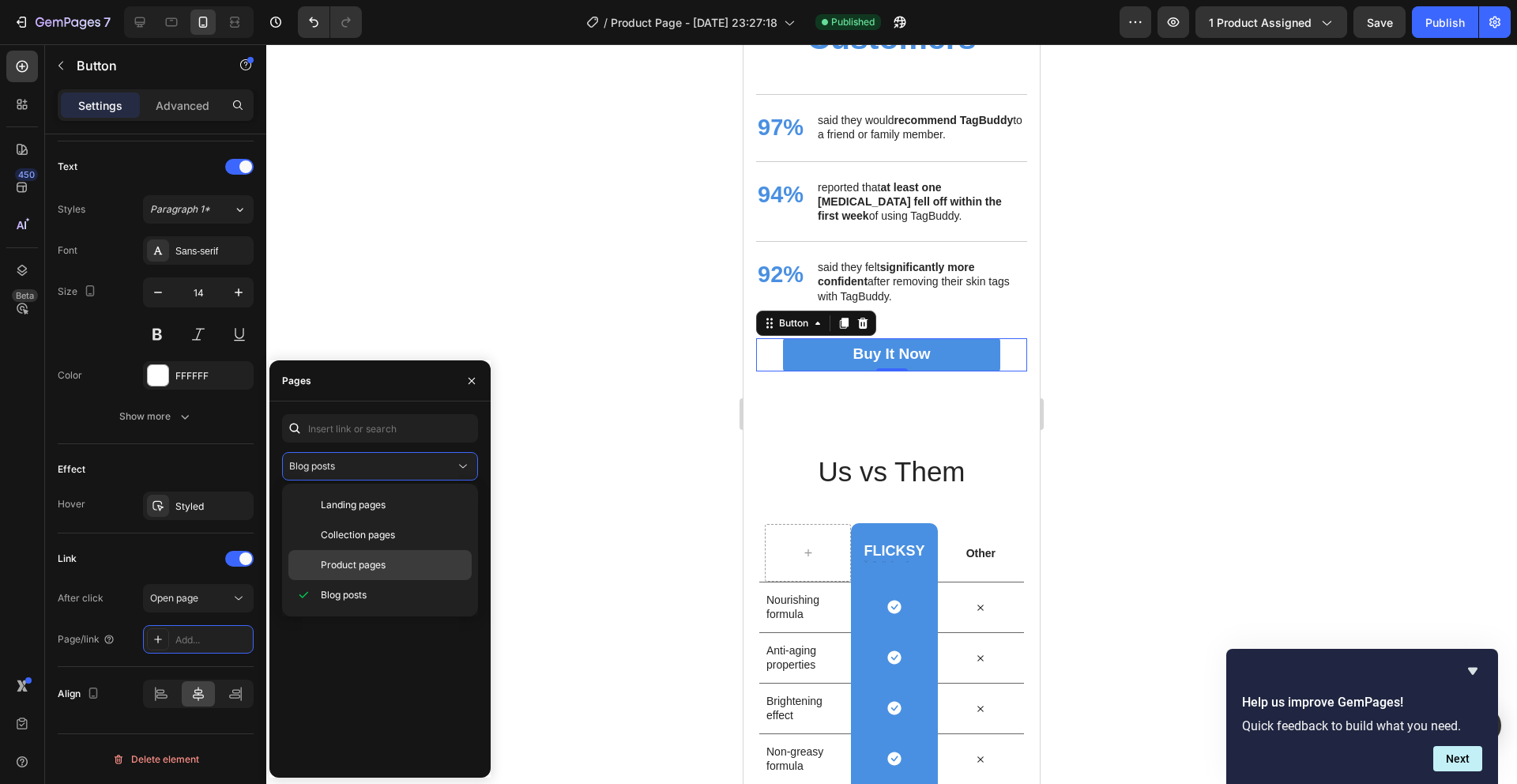
click at [344, 558] on span "Product pages" at bounding box center [352, 565] width 65 height 14
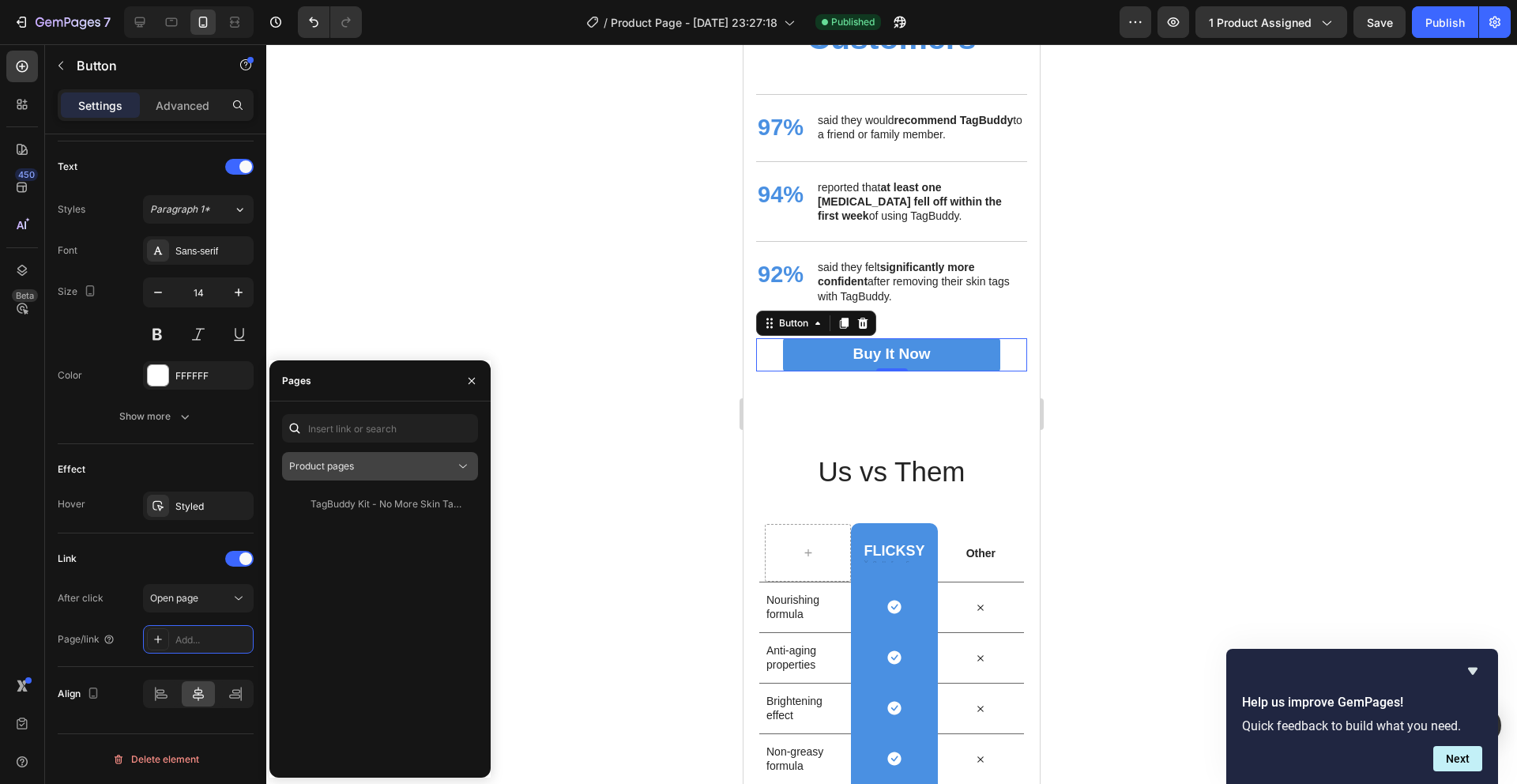
click at [386, 479] on button "Product pages" at bounding box center [380, 466] width 196 height 29
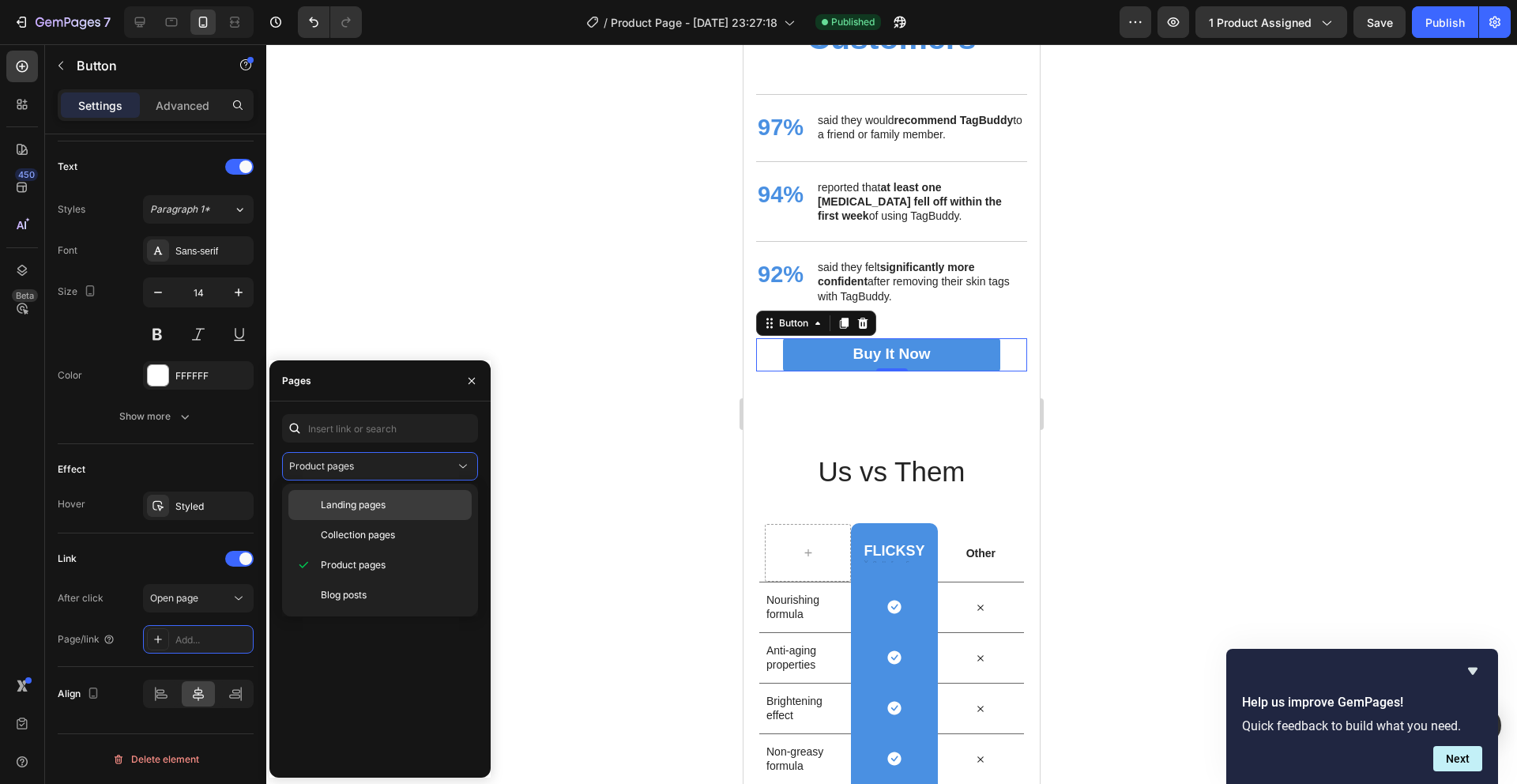
click at [368, 504] on span "Landing pages" at bounding box center [352, 505] width 65 height 14
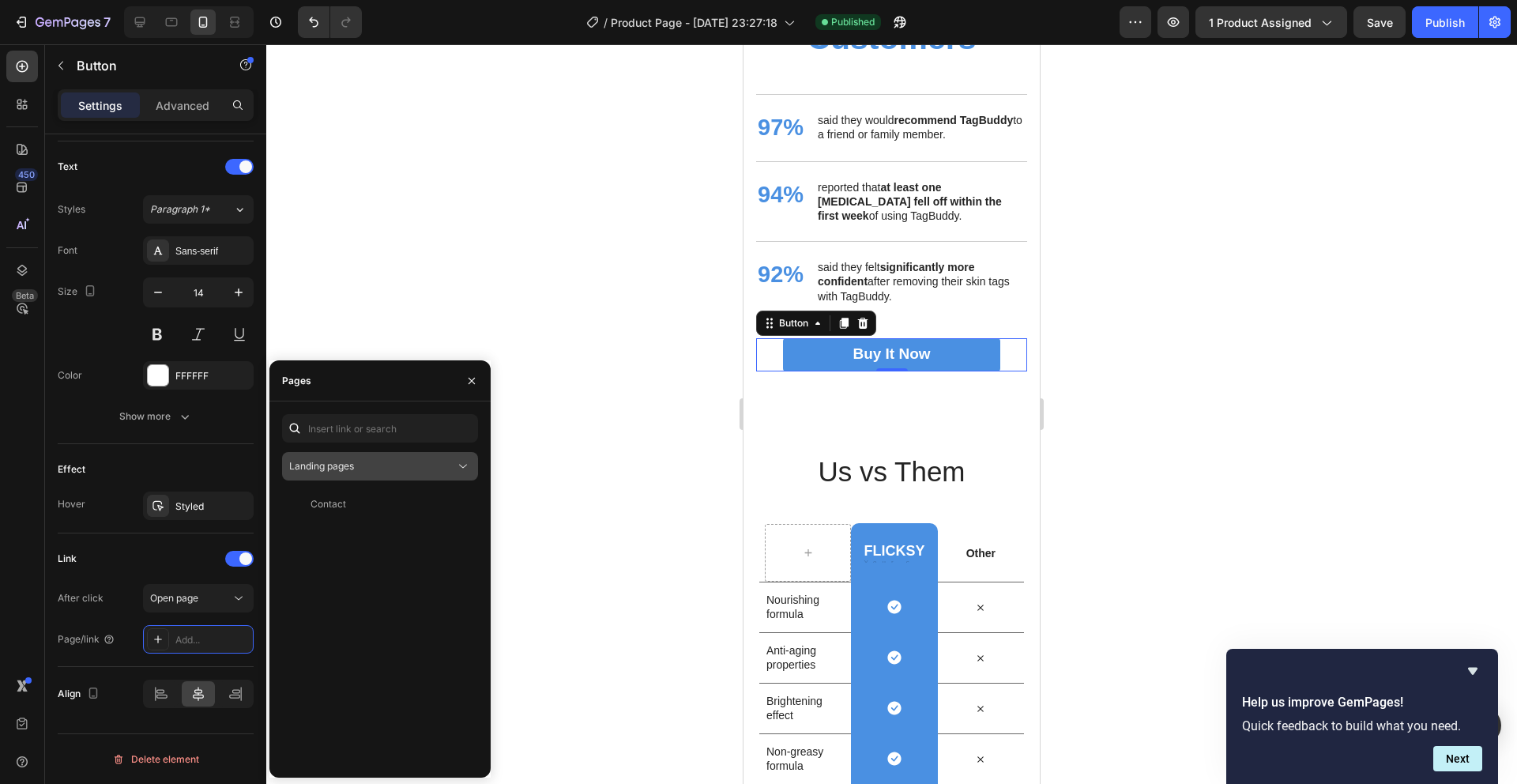
click at [433, 469] on div "Landing pages" at bounding box center [372, 466] width 166 height 14
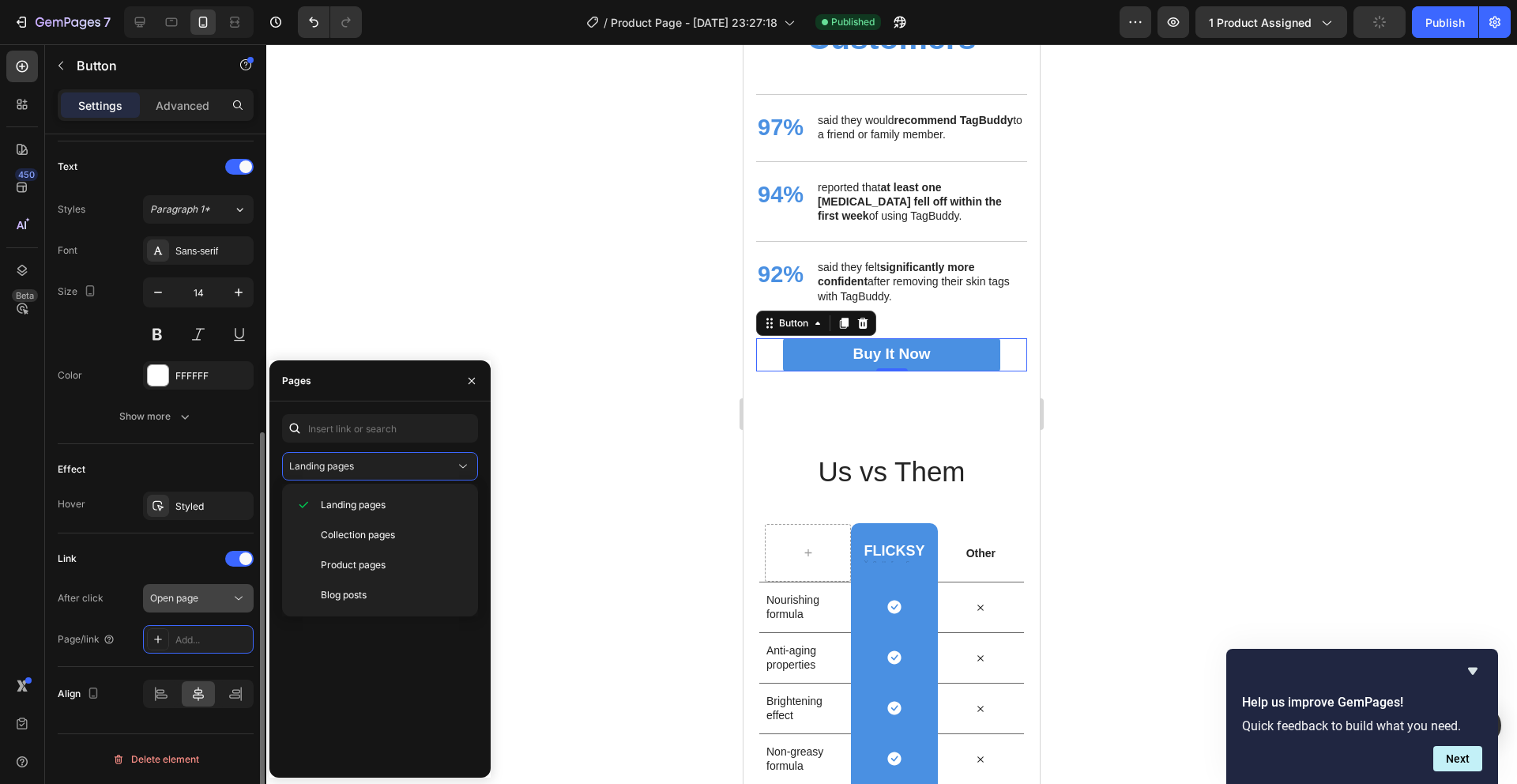
click at [204, 593] on div "Open page" at bounding box center [190, 598] width 81 height 14
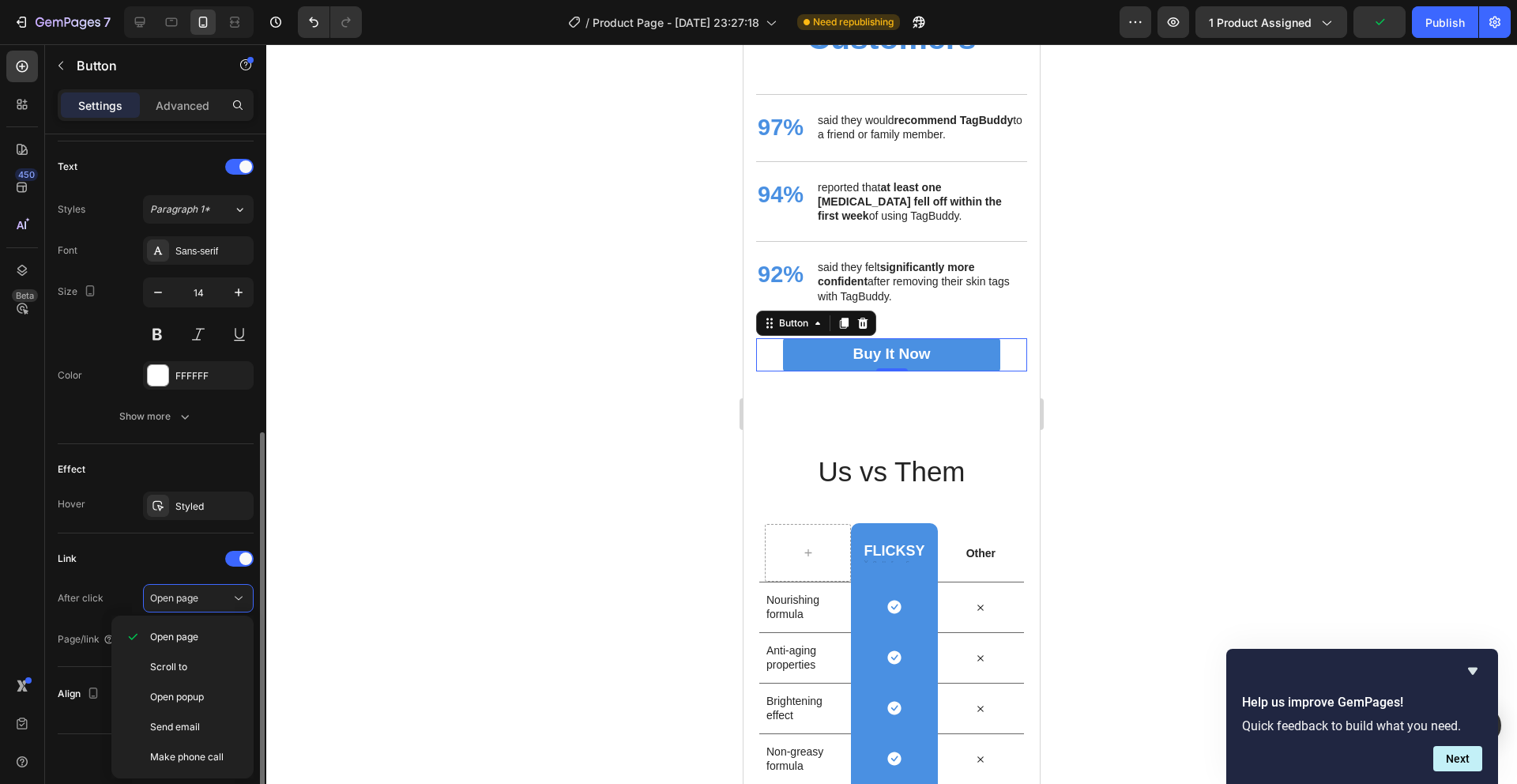
click at [189, 547] on div "Link" at bounding box center [155, 559] width 196 height 26
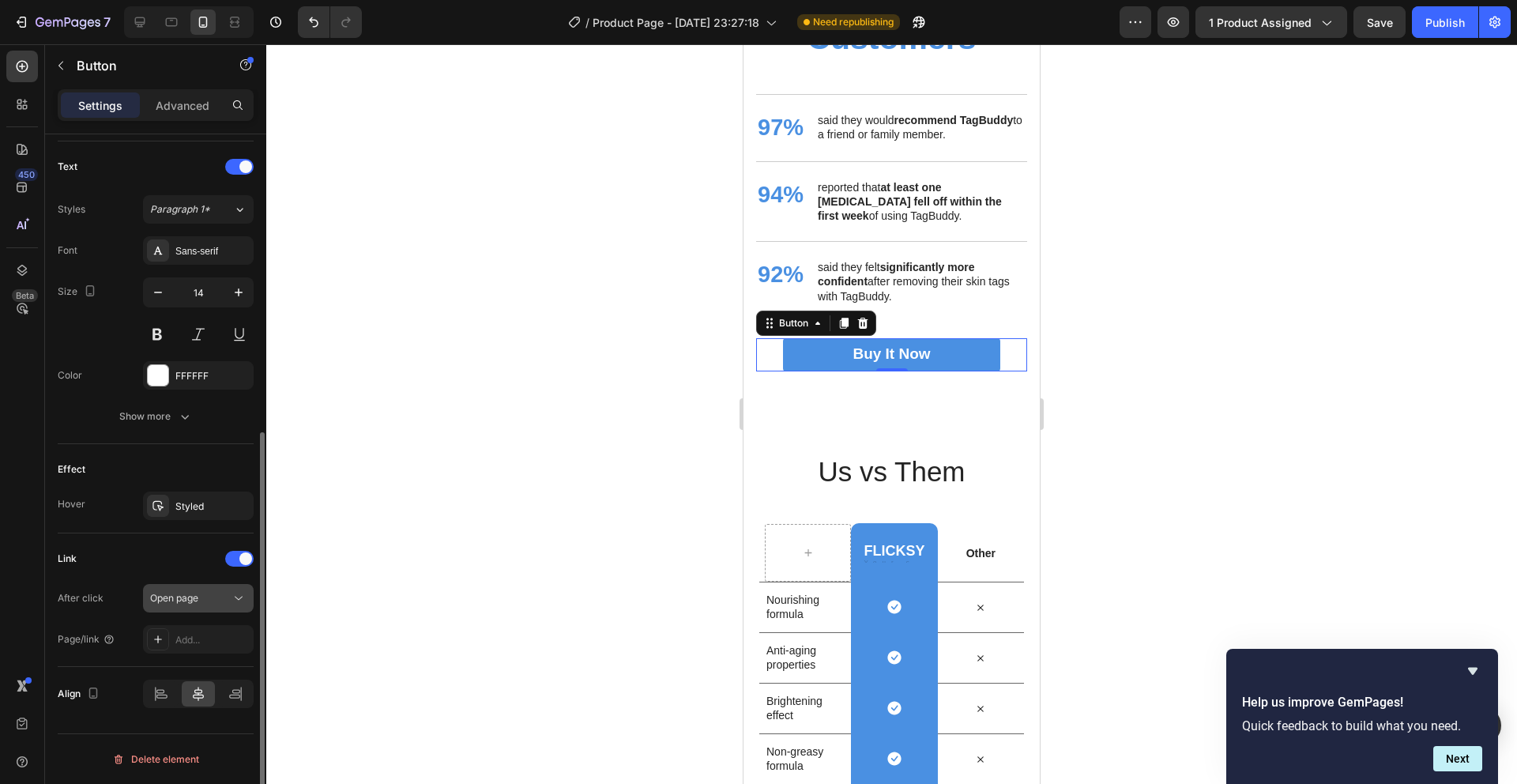
click at [219, 601] on div "Open page" at bounding box center [190, 598] width 81 height 14
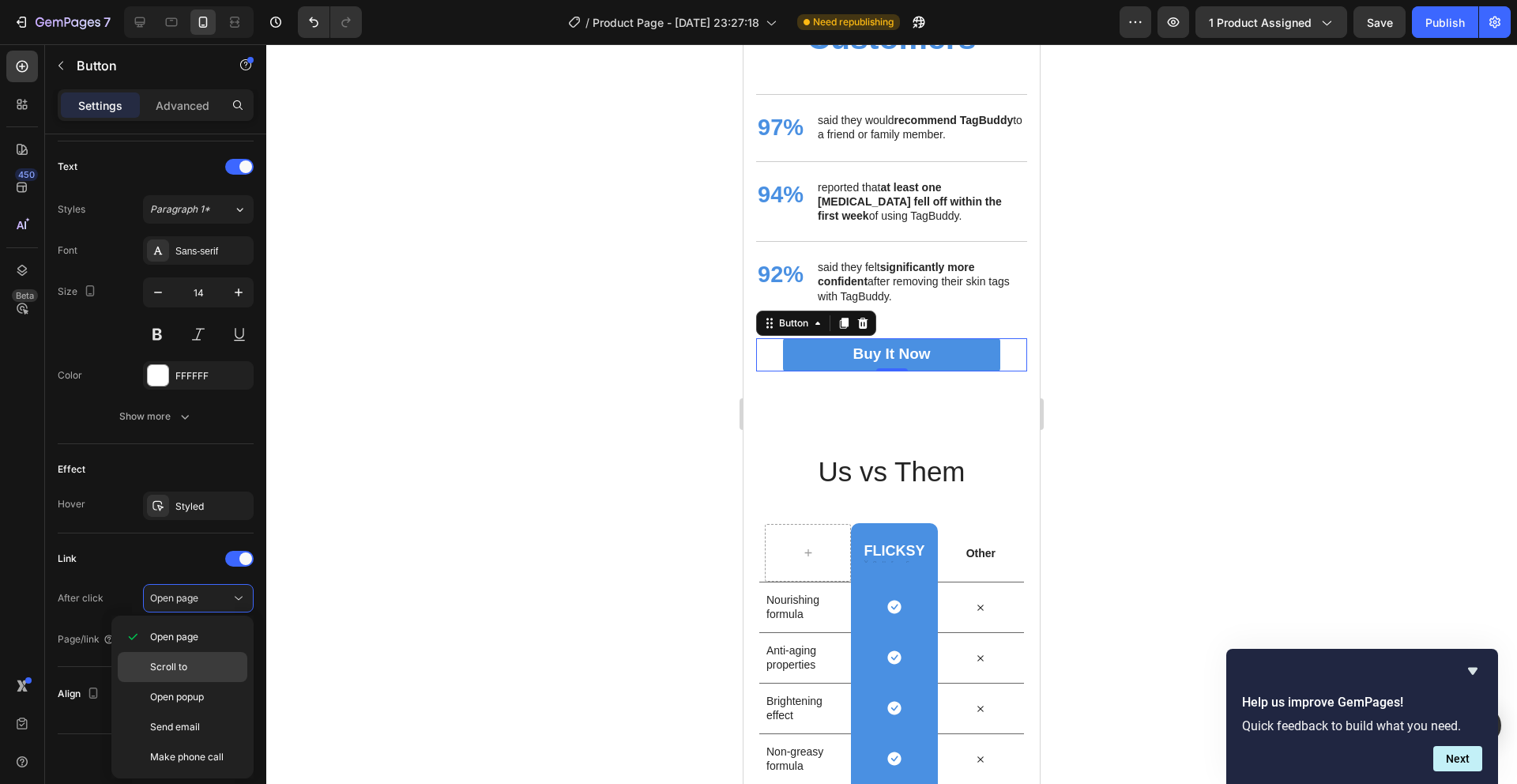
click at [183, 659] on span "Scroll to" at bounding box center [168, 667] width 37 height 14
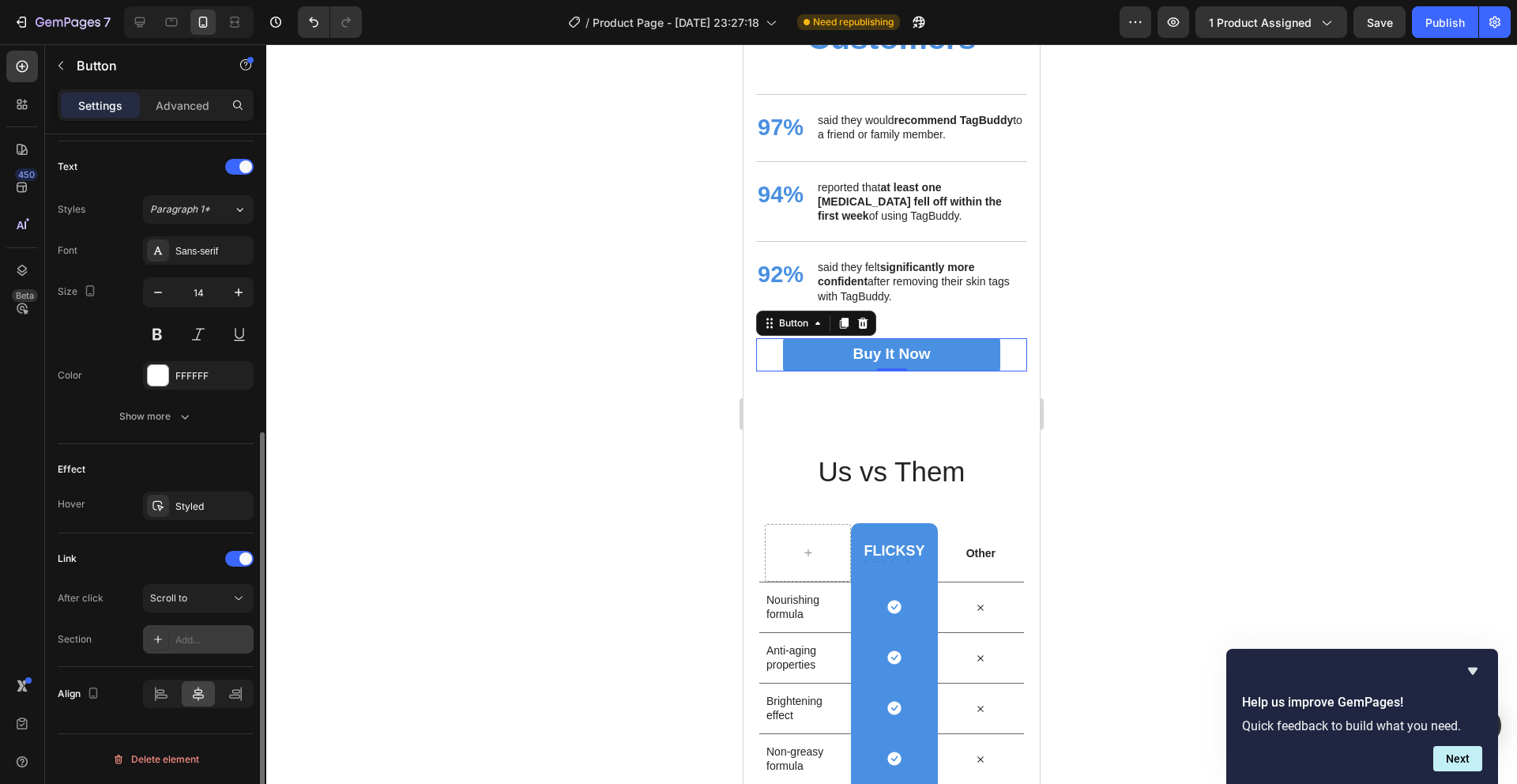
click at [194, 649] on div "Add..." at bounding box center [199, 639] width 111 height 29
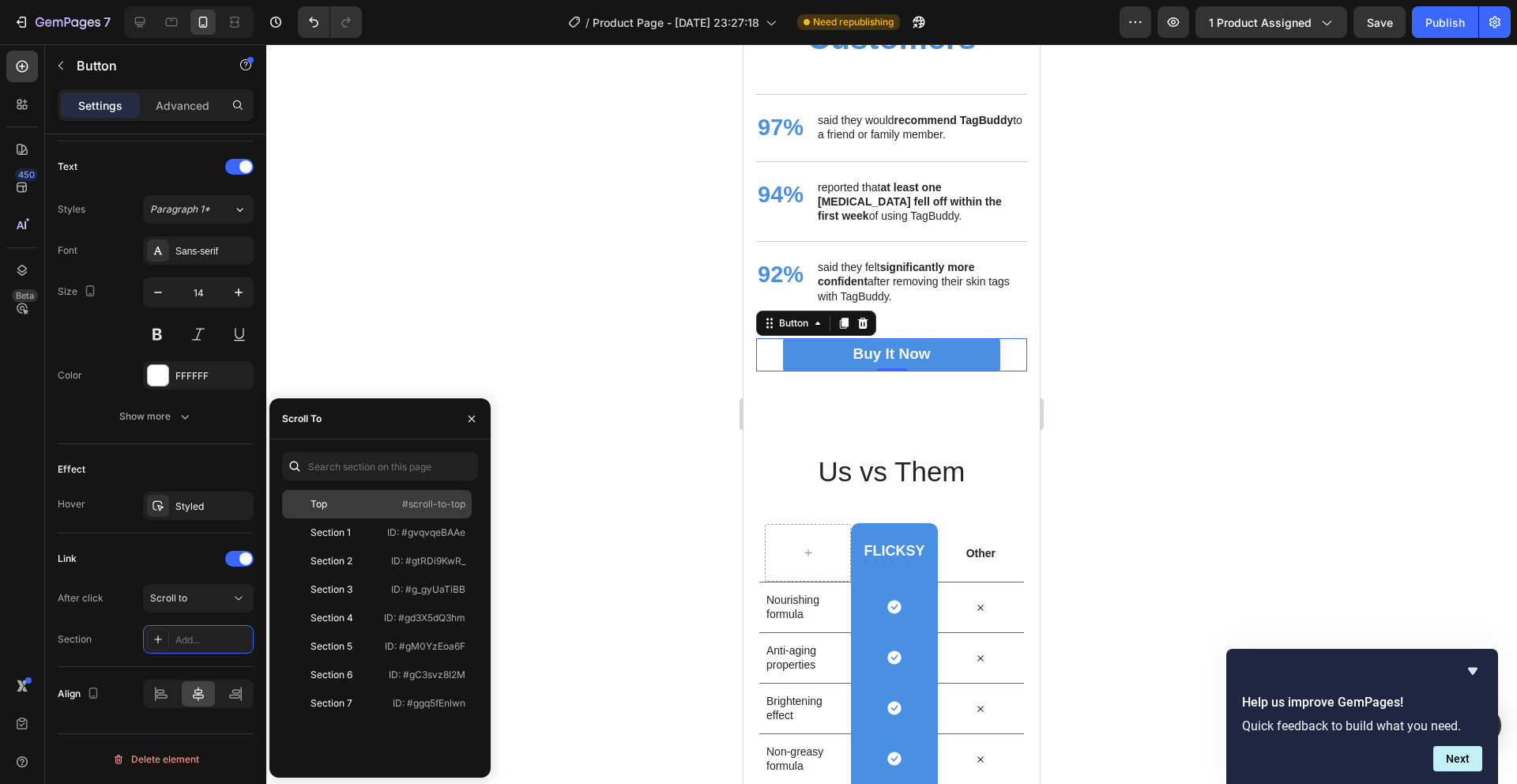
click at [439, 512] on div "Top #scroll-to-top" at bounding box center [376, 505] width 190 height 29
click at [583, 424] on div at bounding box center [891, 413] width 1251 height 739
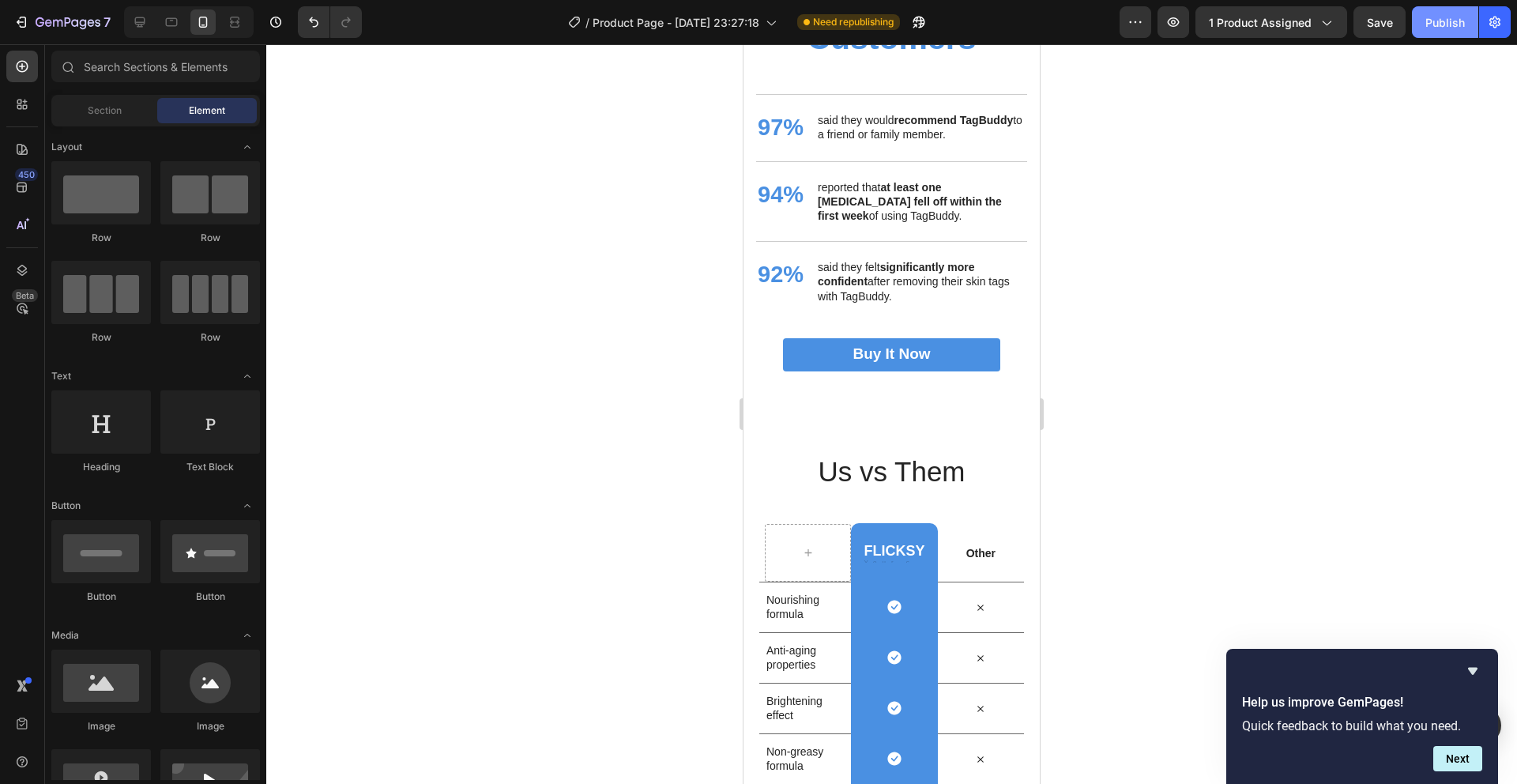
click at [1161, 24] on div "Publish" at bounding box center [1445, 22] width 39 height 17
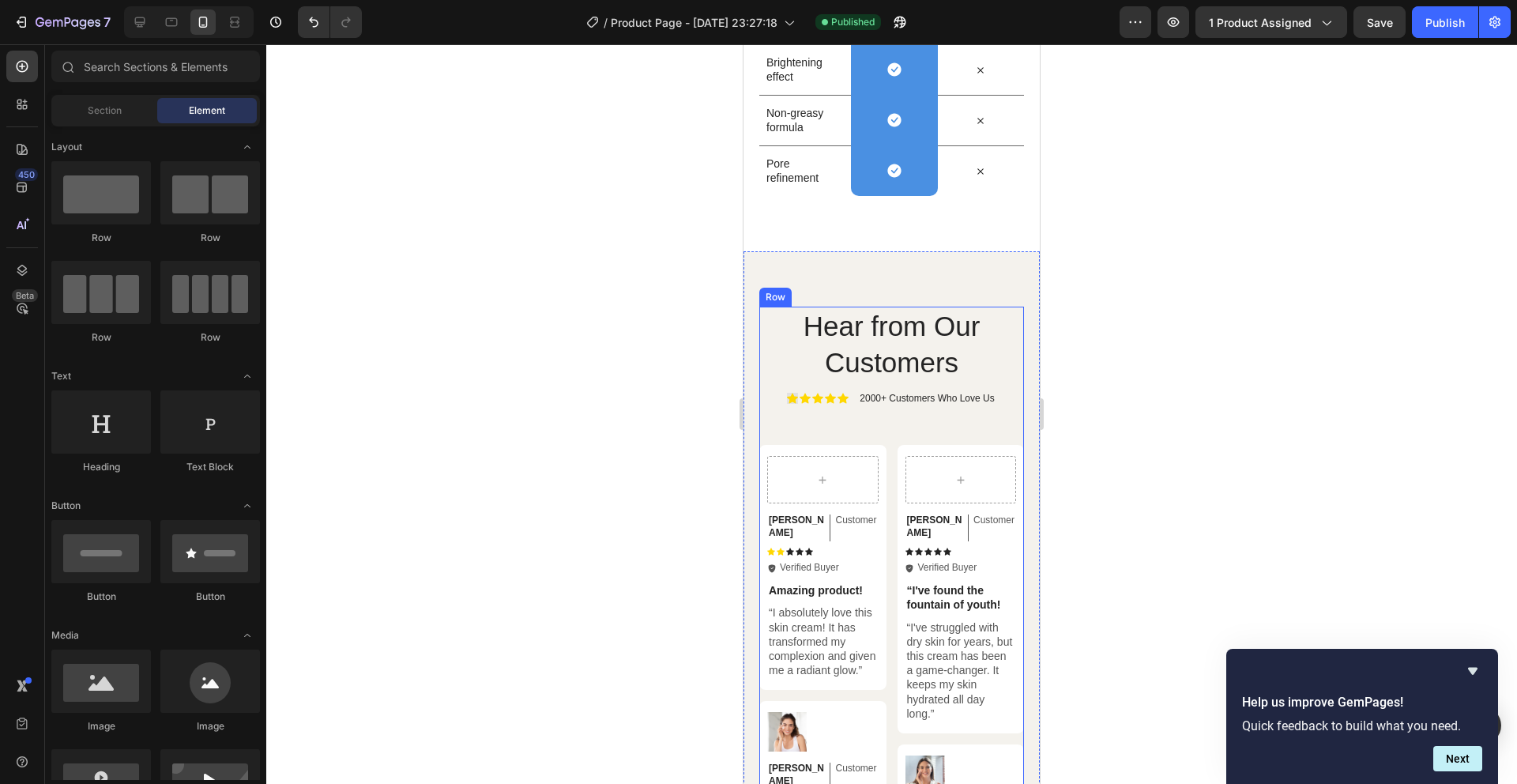
scroll to position [4278, 0]
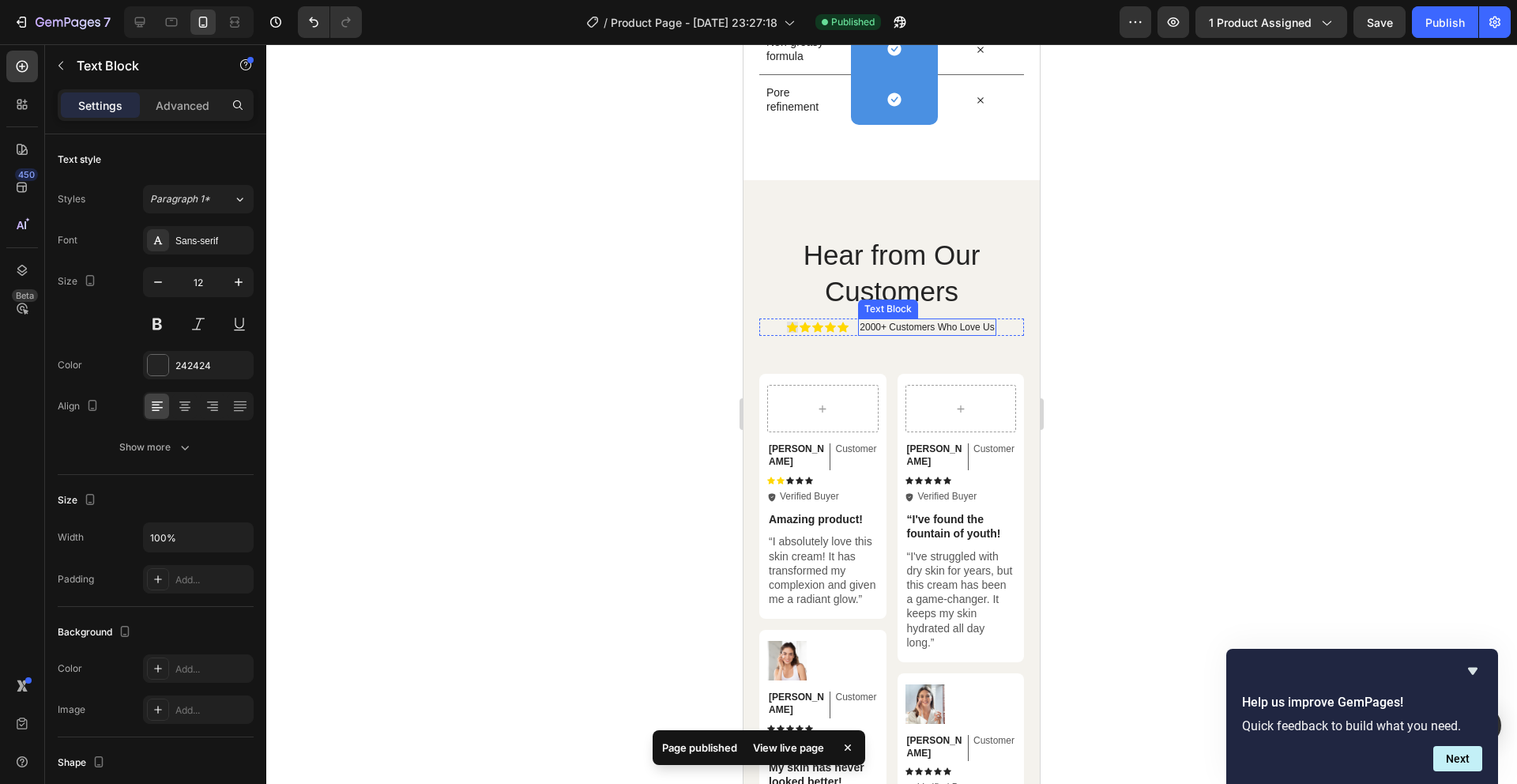
click at [875, 326] on p "2000+ Customers Who Love Us" at bounding box center [927, 328] width 135 height 14
click at [874, 326] on p "2000+ Customers Who Love Us" at bounding box center [927, 328] width 135 height 14
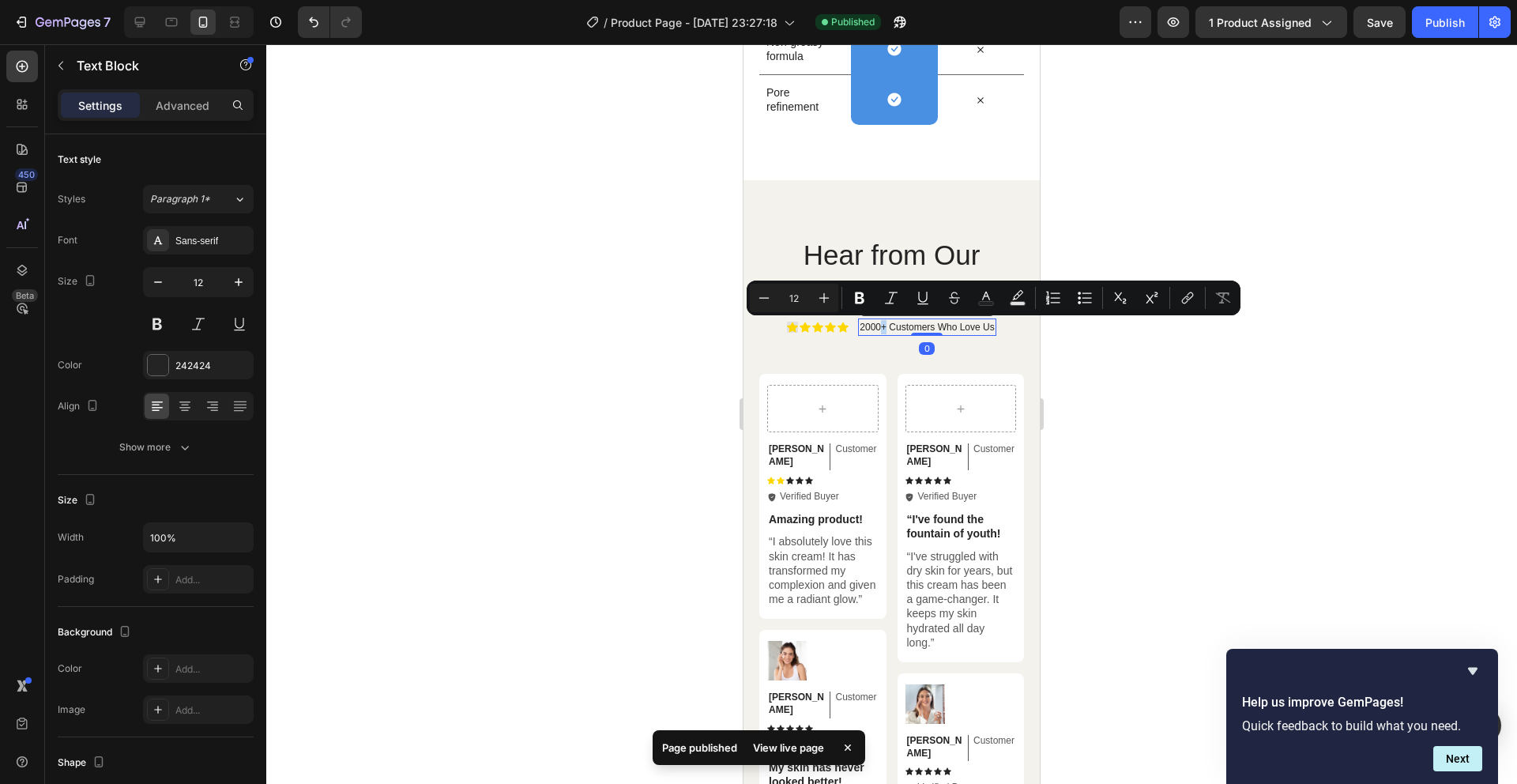
click at [874, 326] on p "2000+ Customers Who Love Us" at bounding box center [927, 328] width 135 height 14
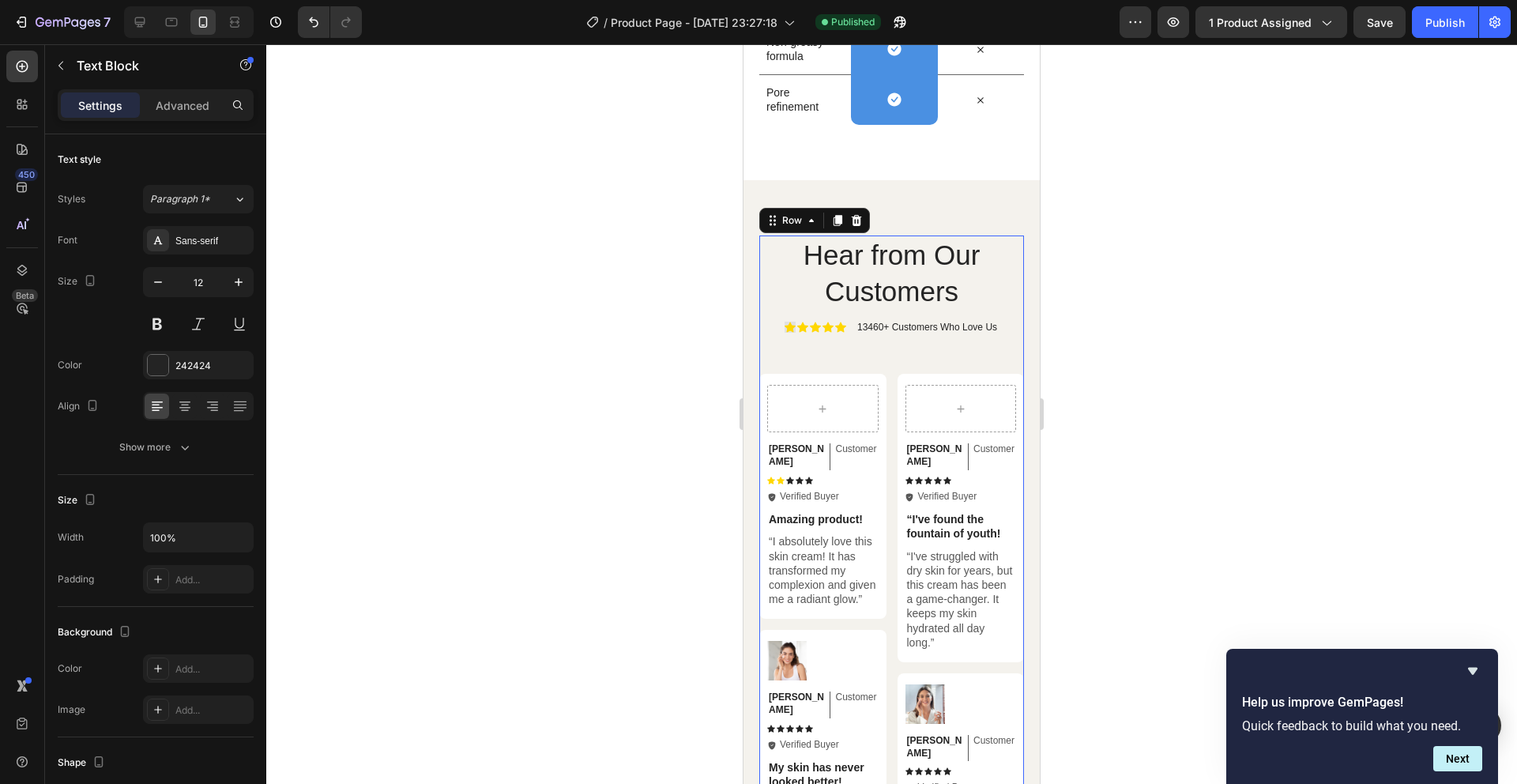
click at [967, 345] on div "Hear from Our Customers Heading Icon Icon Icon Icon Icon Icon List 13460+ Custo…" at bounding box center [891, 725] width 264 height 979
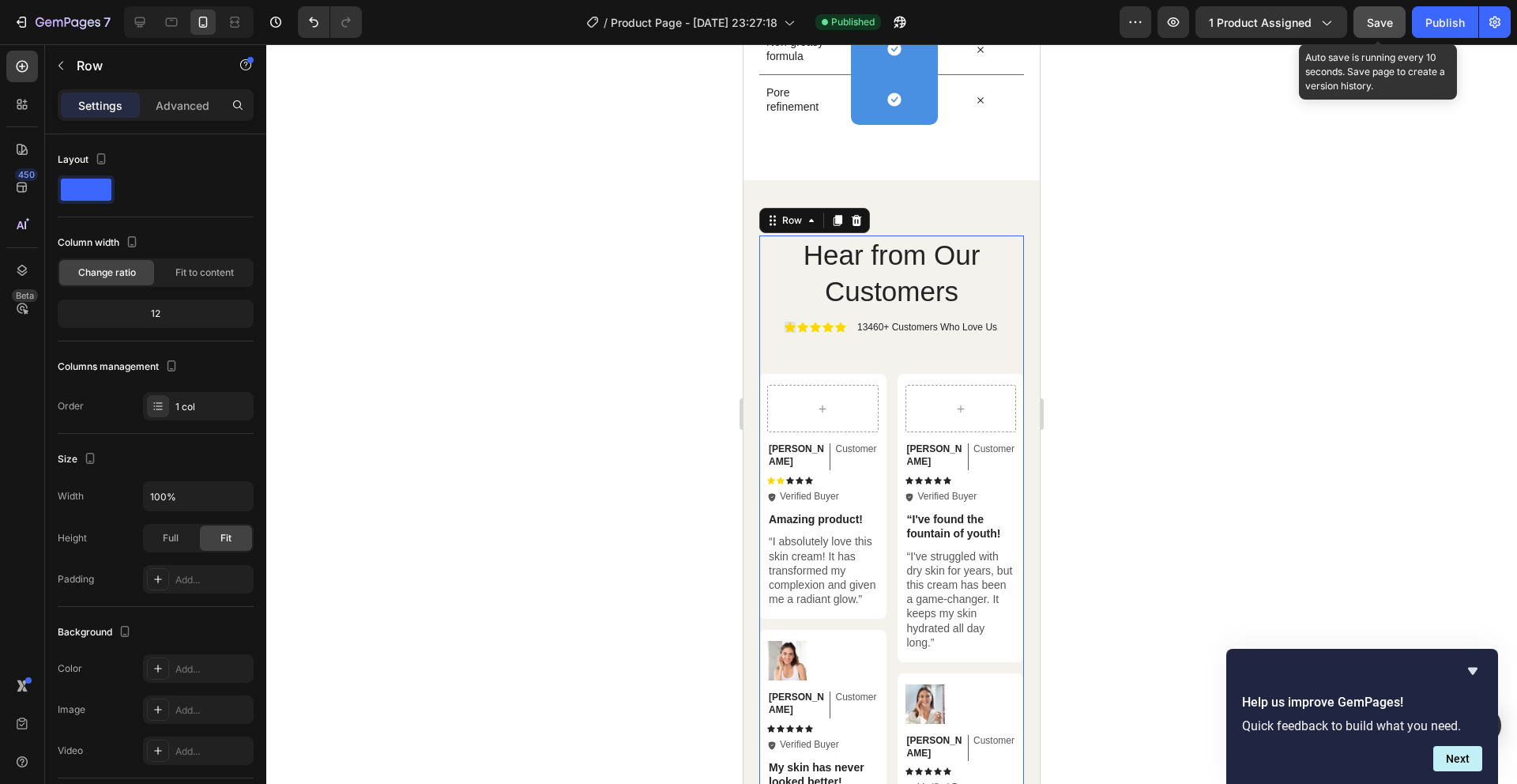
click at [1161, 10] on button "Save" at bounding box center [1379, 22] width 52 height 31
